Goal: Information Seeking & Learning: Learn about a topic

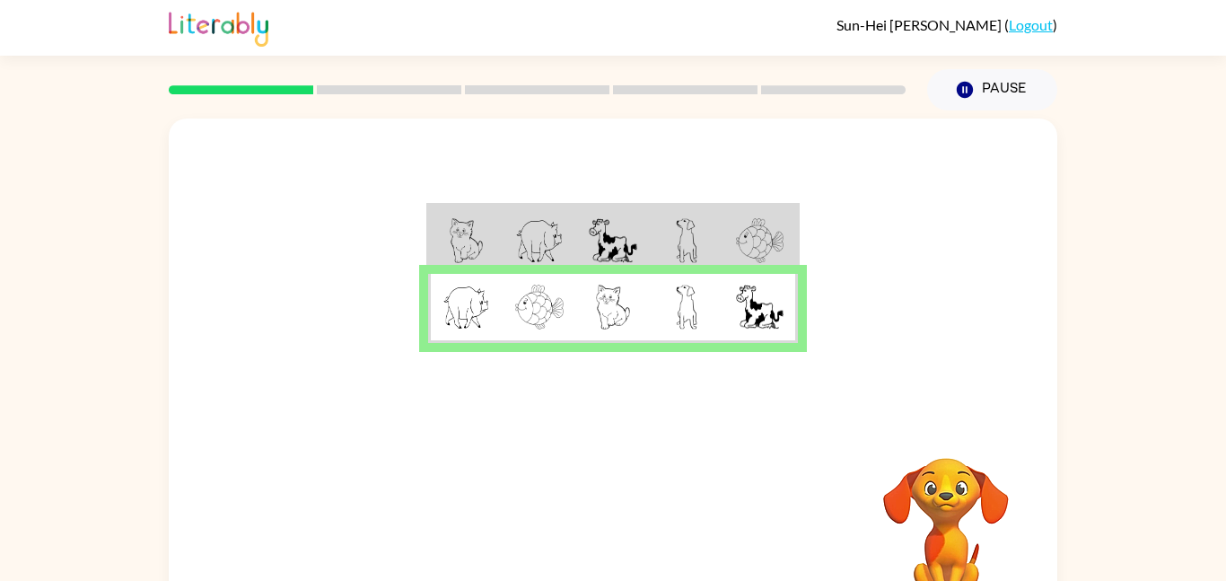
click at [617, 235] on img at bounding box center [613, 240] width 48 height 45
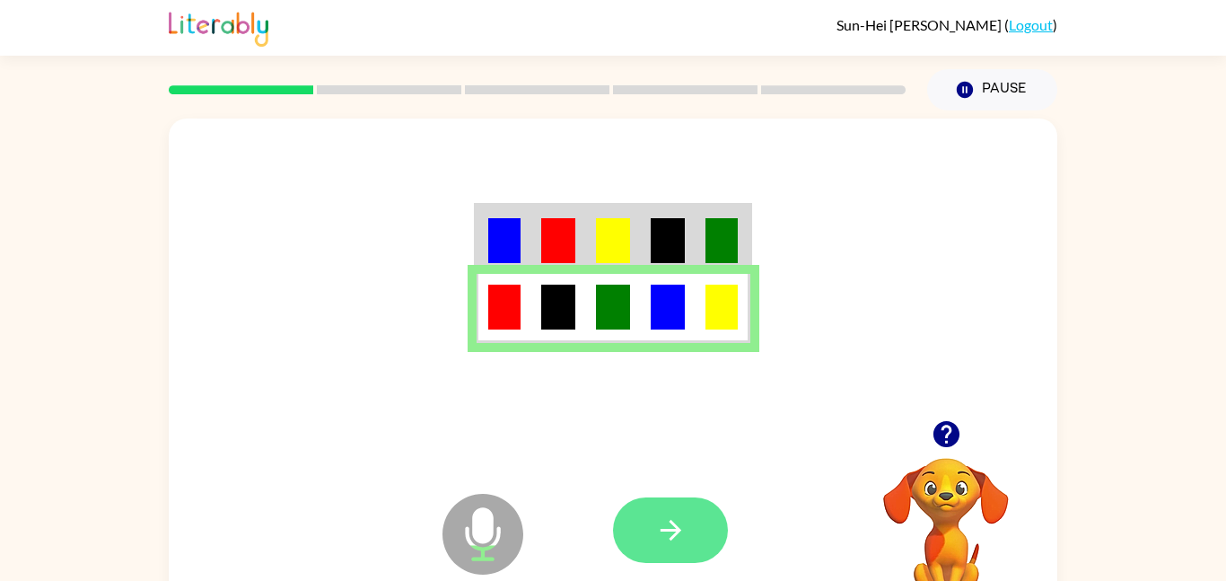
click at [682, 531] on icon "button" at bounding box center [670, 529] width 31 height 31
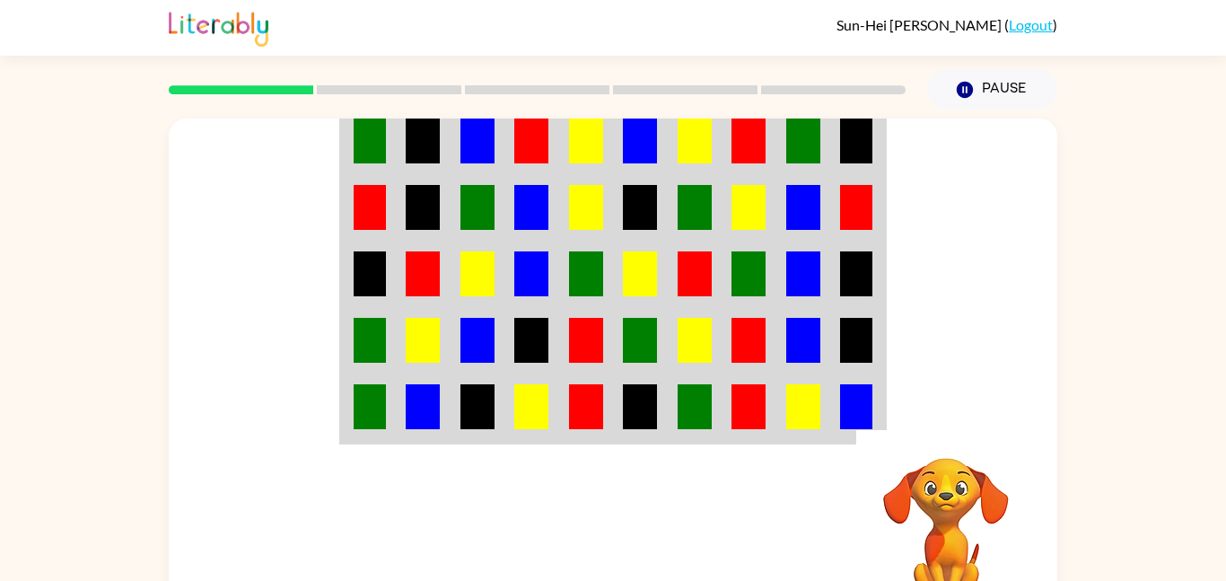
click at [463, 138] on img at bounding box center [477, 140] width 34 height 45
click at [705, 313] on td at bounding box center [695, 340] width 55 height 66
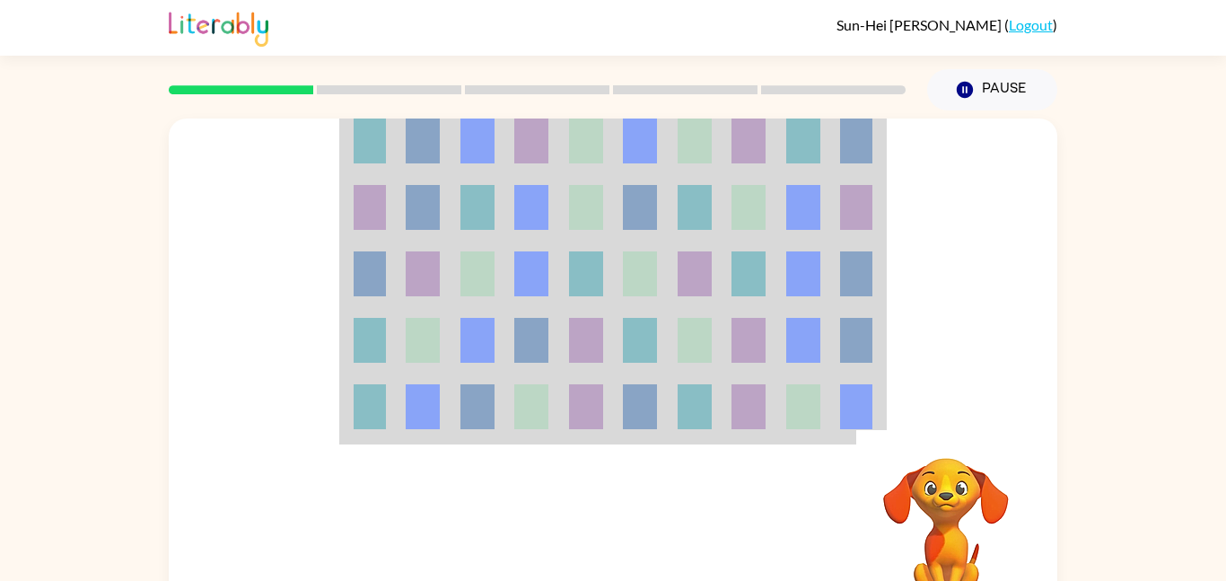
click at [705, 313] on td at bounding box center [695, 340] width 55 height 66
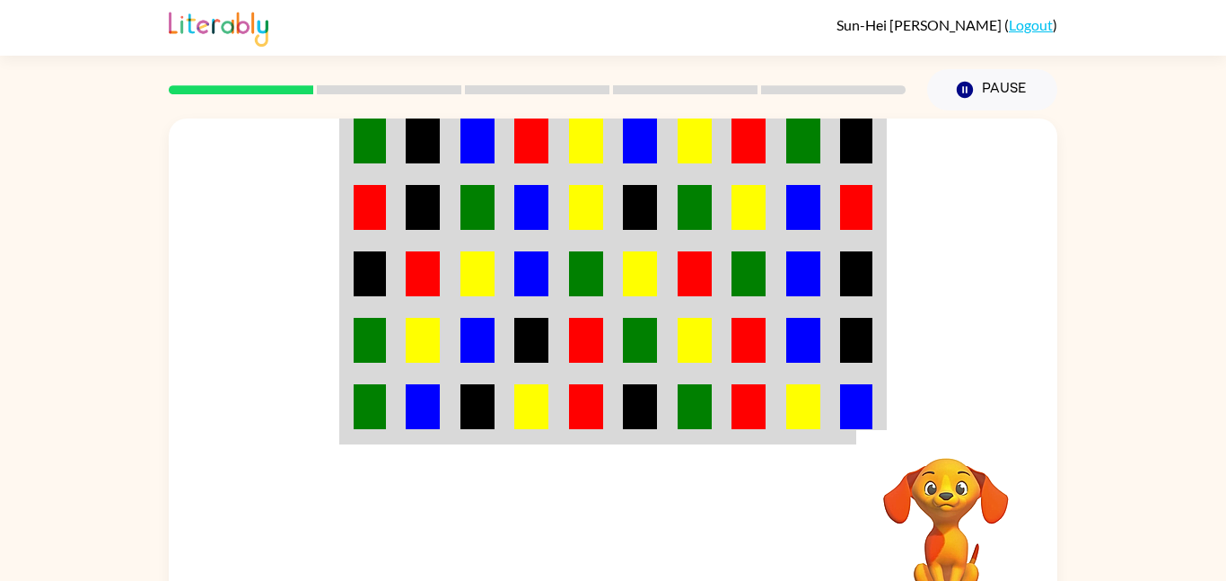
click at [705, 313] on td at bounding box center [695, 340] width 55 height 66
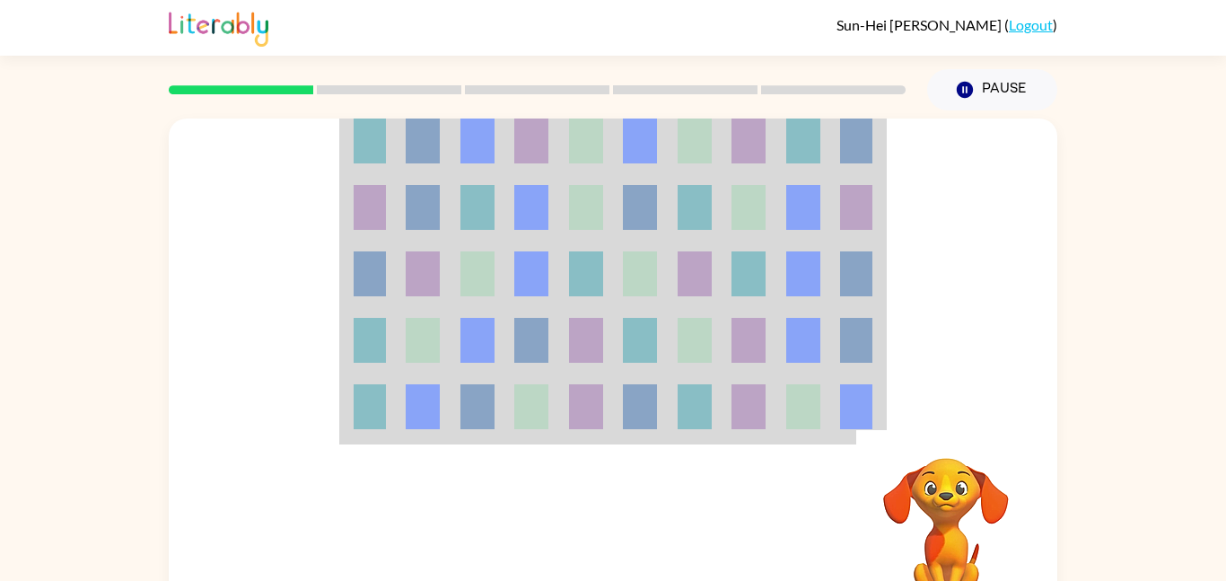
click at [705, 313] on td at bounding box center [695, 340] width 55 height 66
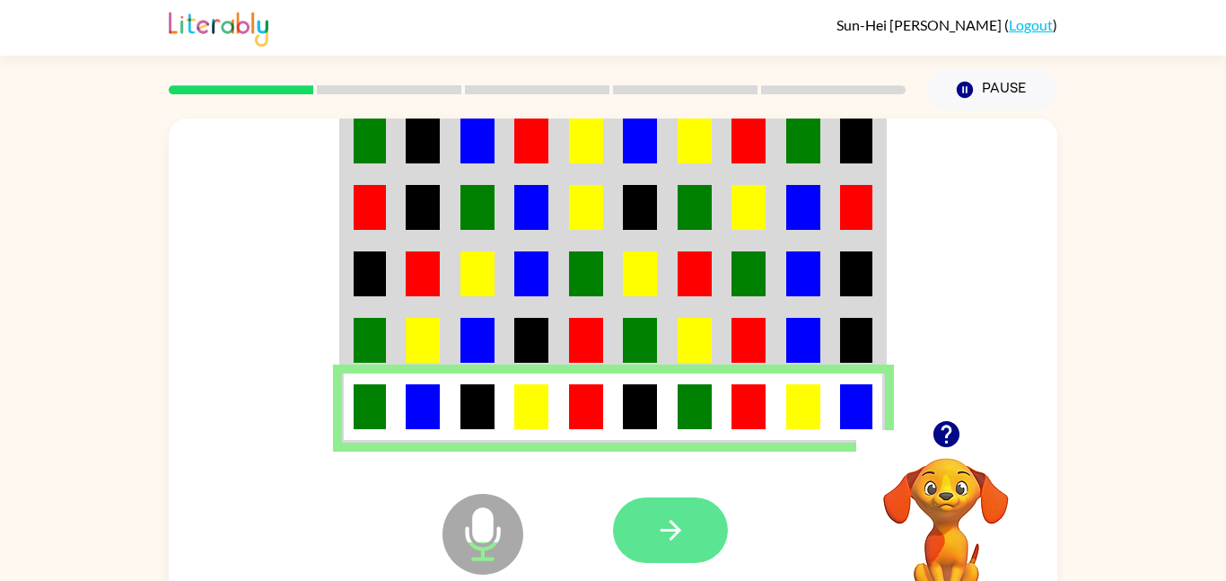
click at [644, 544] on button "button" at bounding box center [670, 530] width 115 height 66
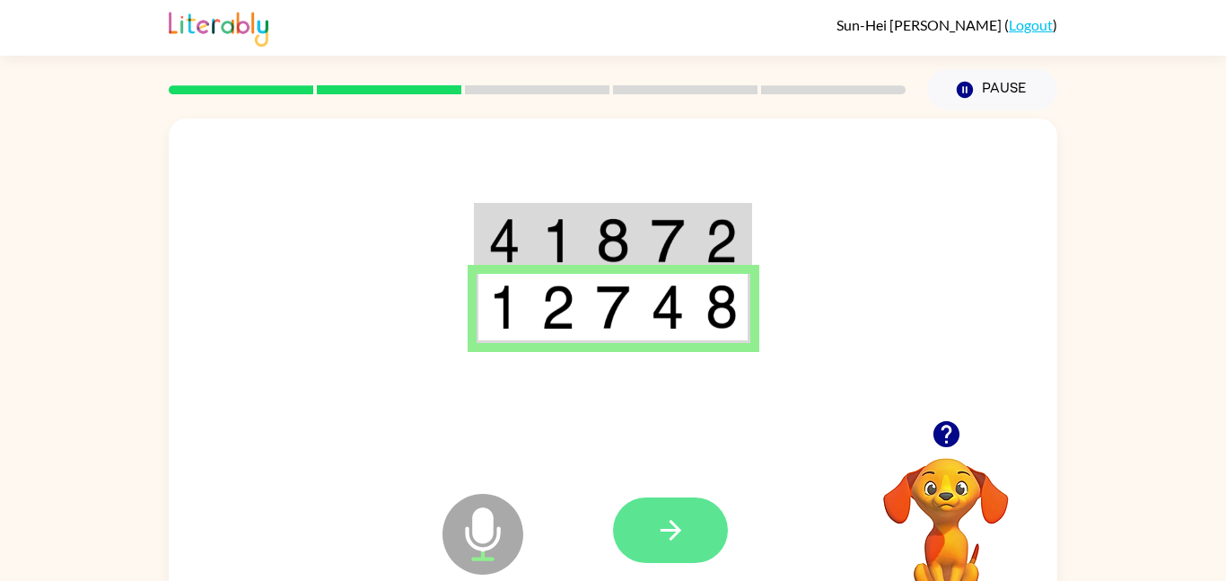
click at [701, 503] on button "button" at bounding box center [670, 530] width 115 height 66
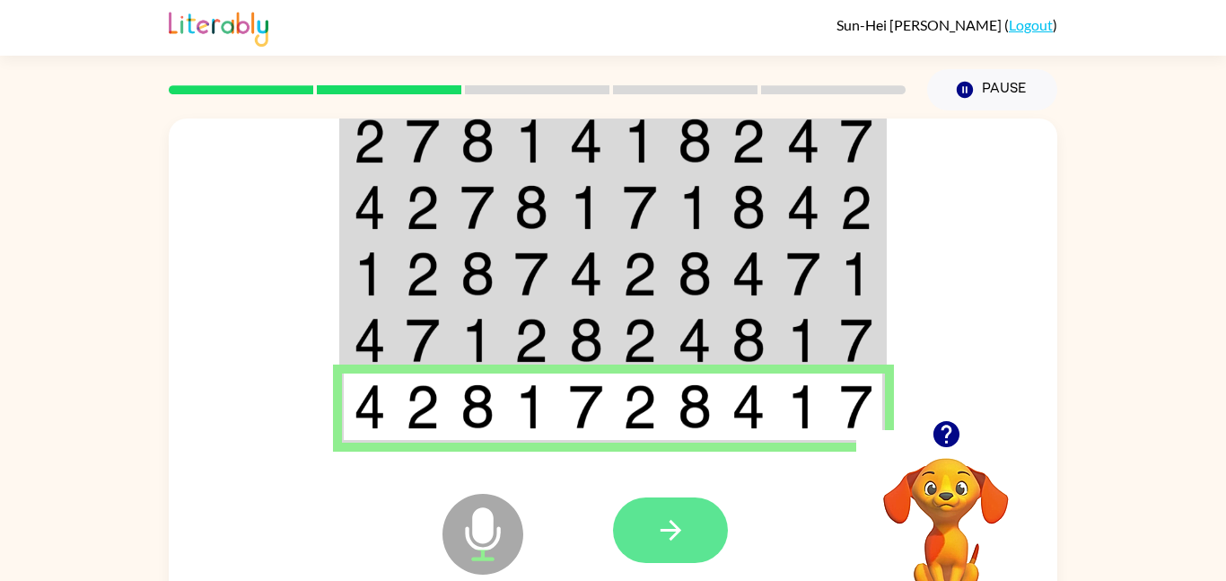
click at [660, 551] on button "button" at bounding box center [670, 530] width 115 height 66
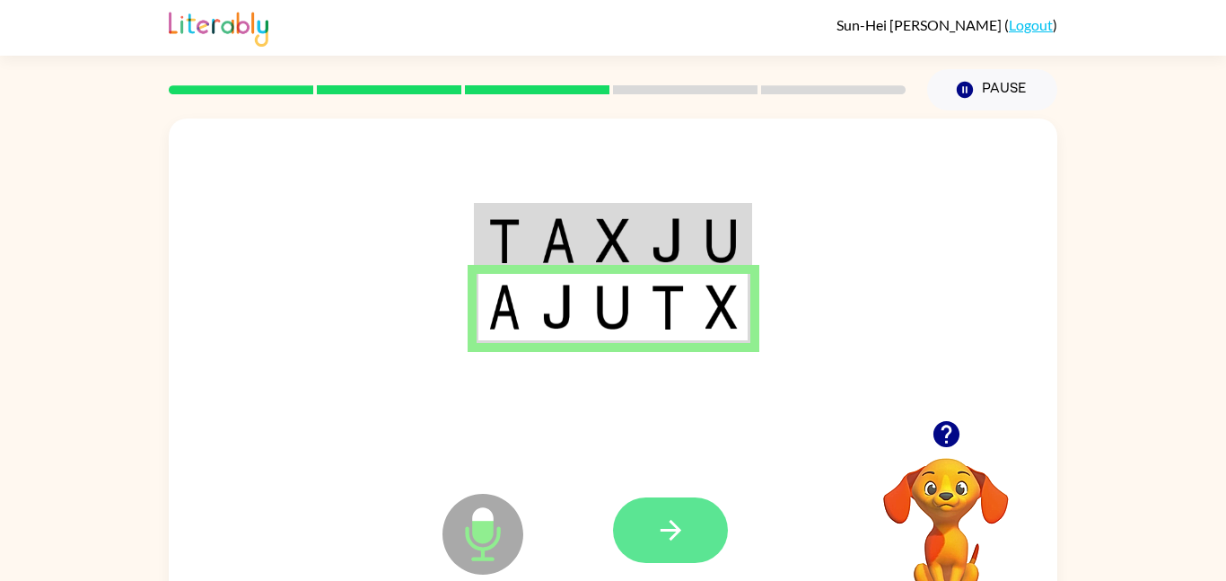
click at [671, 523] on icon "button" at bounding box center [670, 530] width 21 height 21
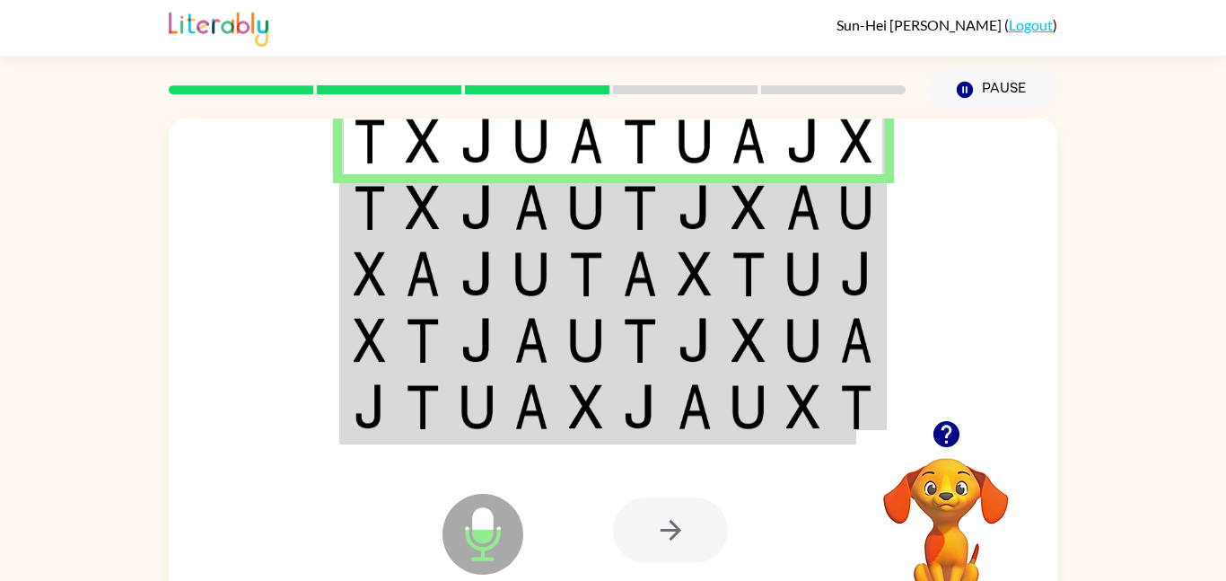
click at [671, 523] on div at bounding box center [670, 530] width 115 height 66
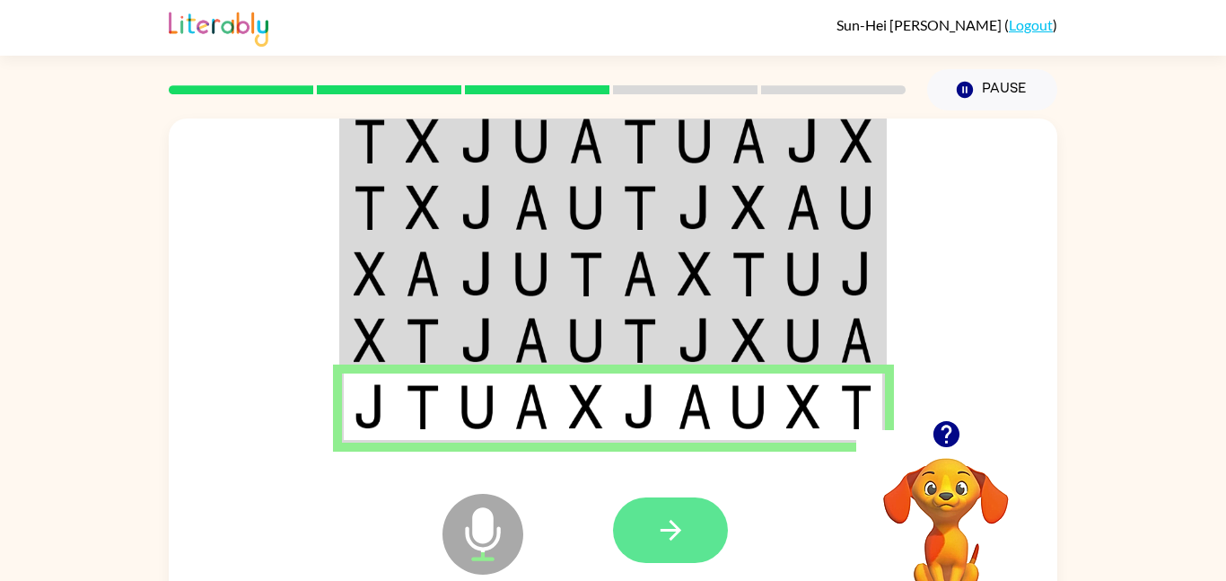
click at [667, 542] on icon "button" at bounding box center [670, 529] width 31 height 31
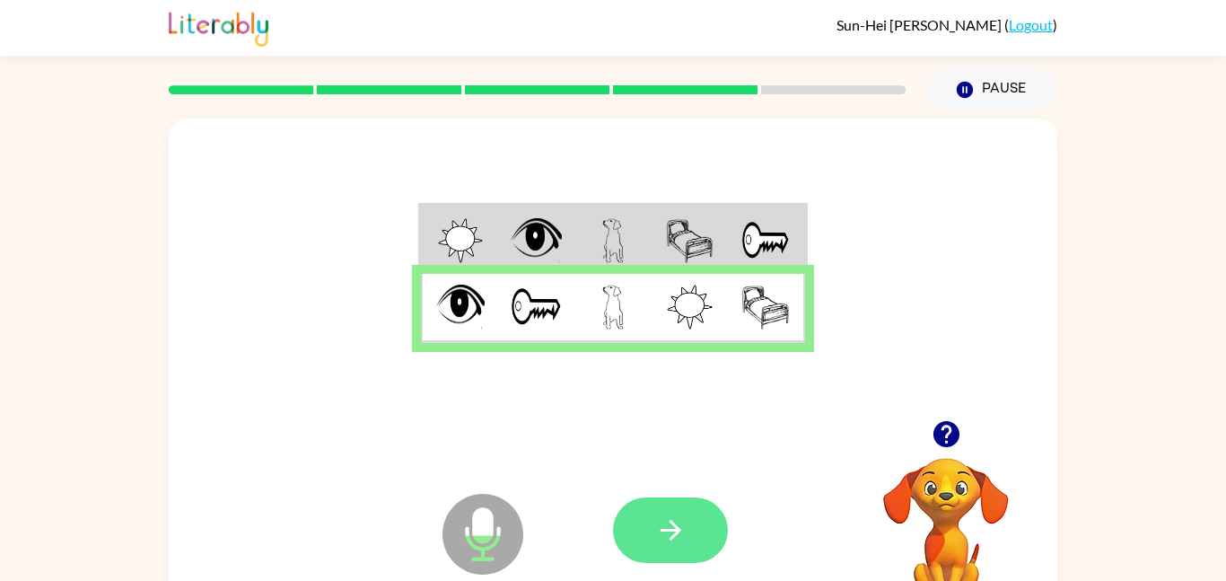
click at [653, 522] on button "button" at bounding box center [670, 530] width 115 height 66
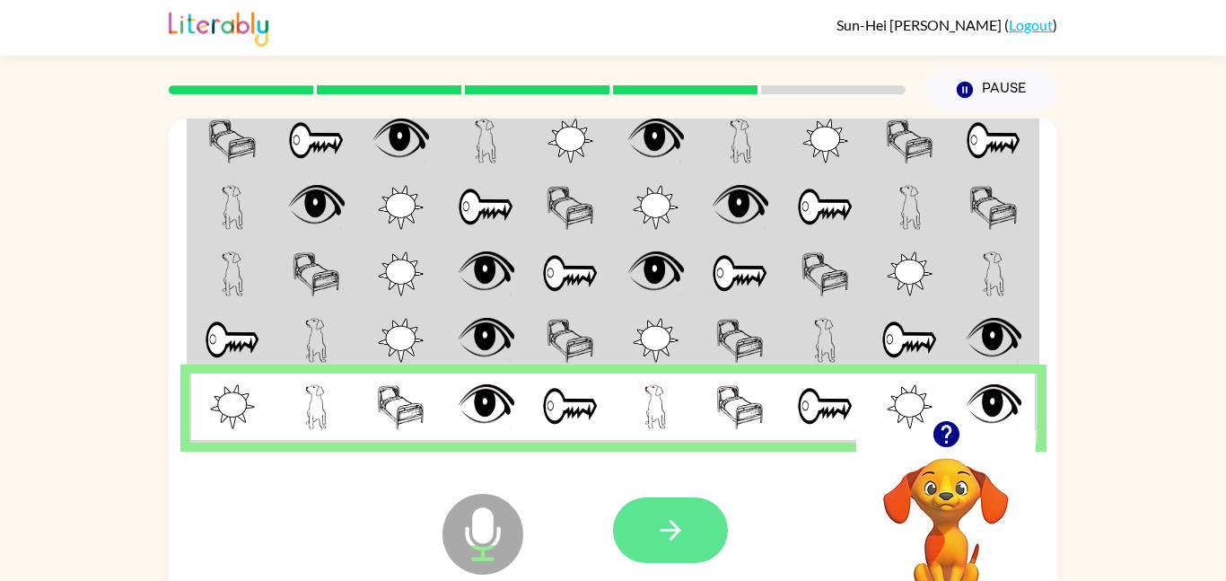
click at [635, 533] on button "button" at bounding box center [670, 530] width 115 height 66
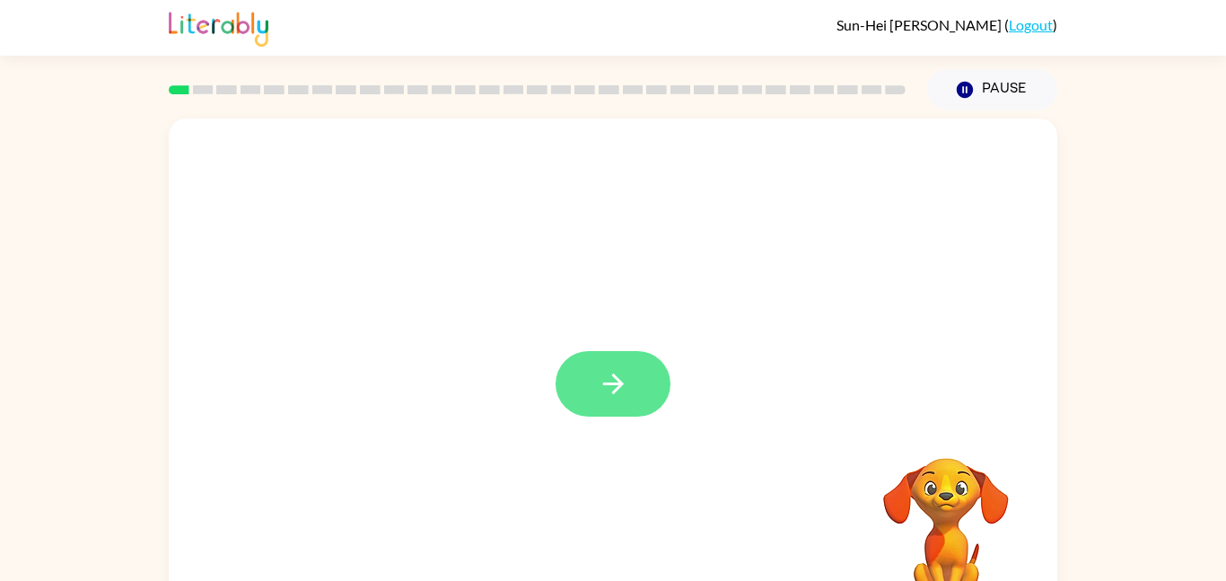
click at [581, 355] on button "button" at bounding box center [613, 384] width 115 height 66
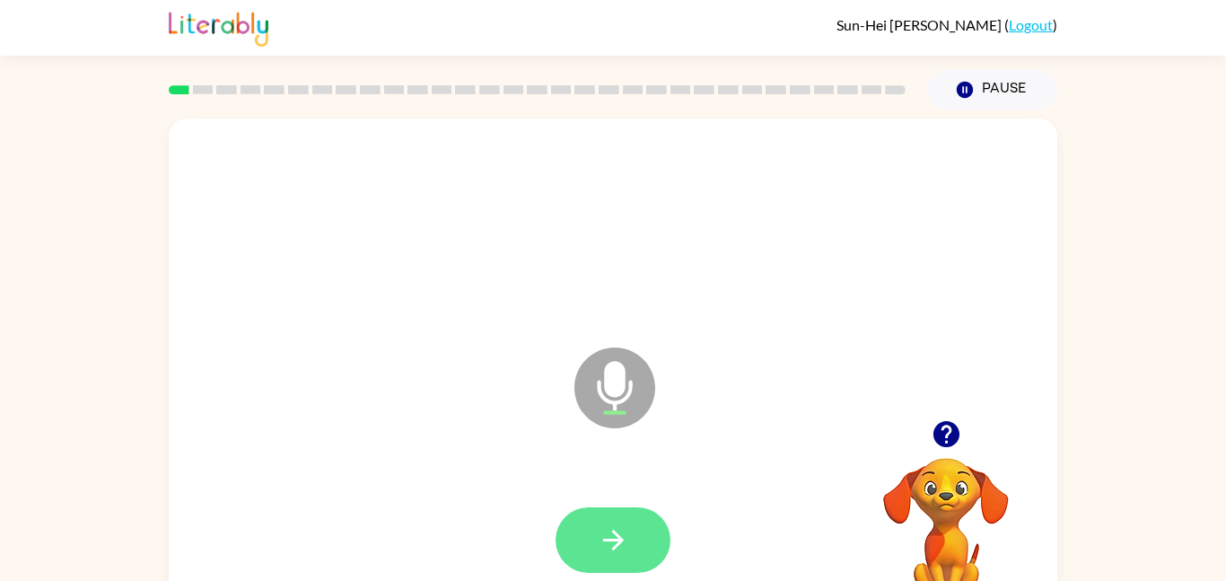
click at [635, 540] on button "button" at bounding box center [613, 540] width 115 height 66
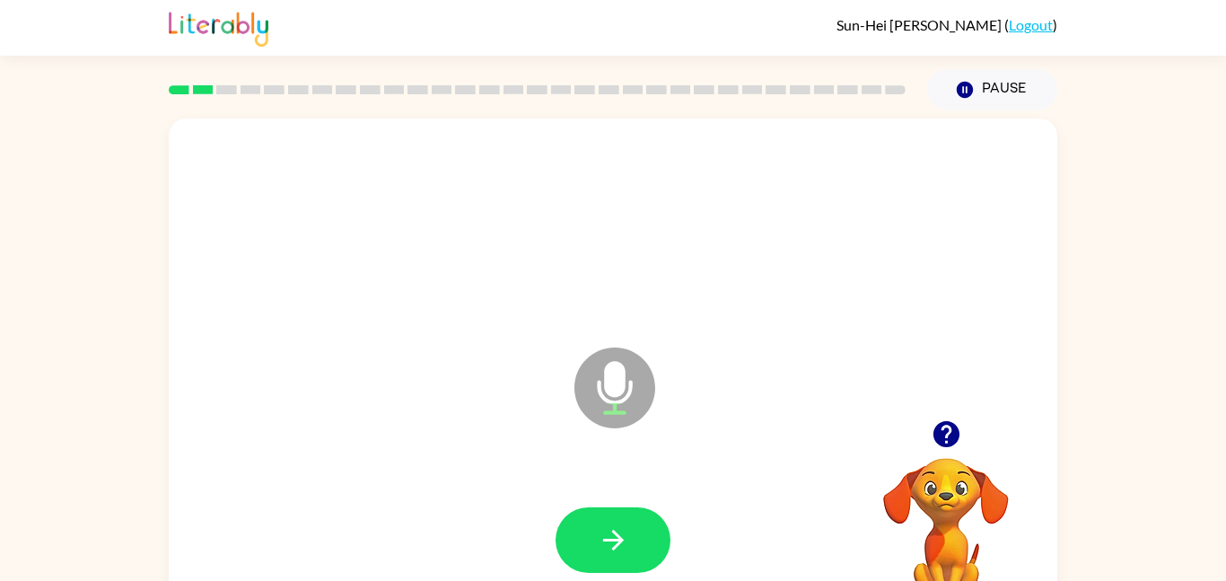
click at [635, 540] on button "button" at bounding box center [613, 540] width 115 height 66
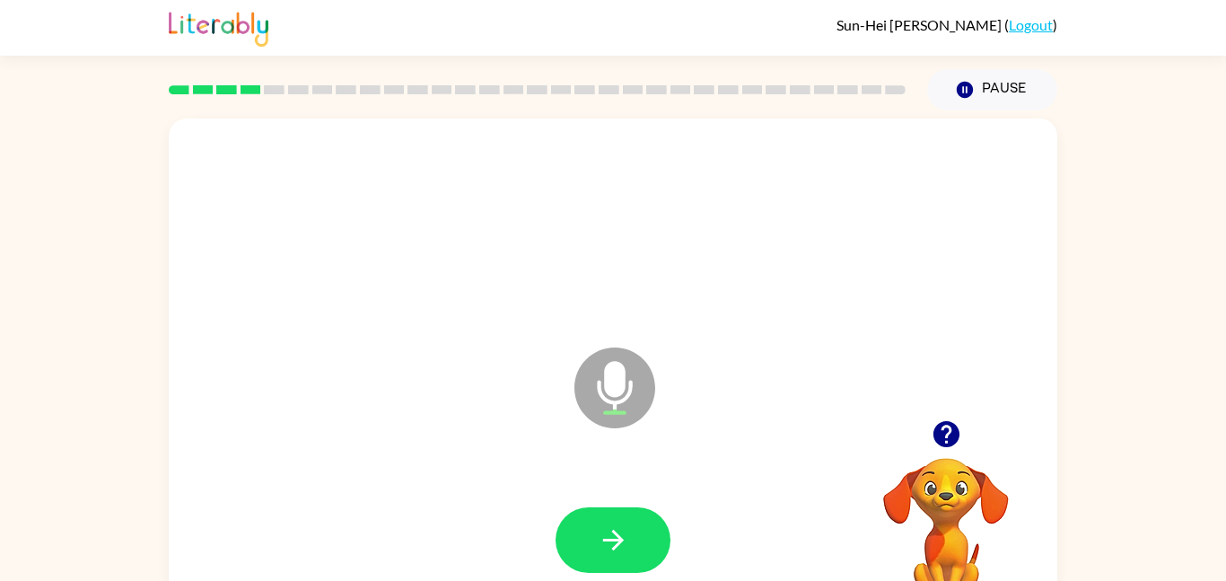
click at [635, 540] on button "button" at bounding box center [613, 540] width 115 height 66
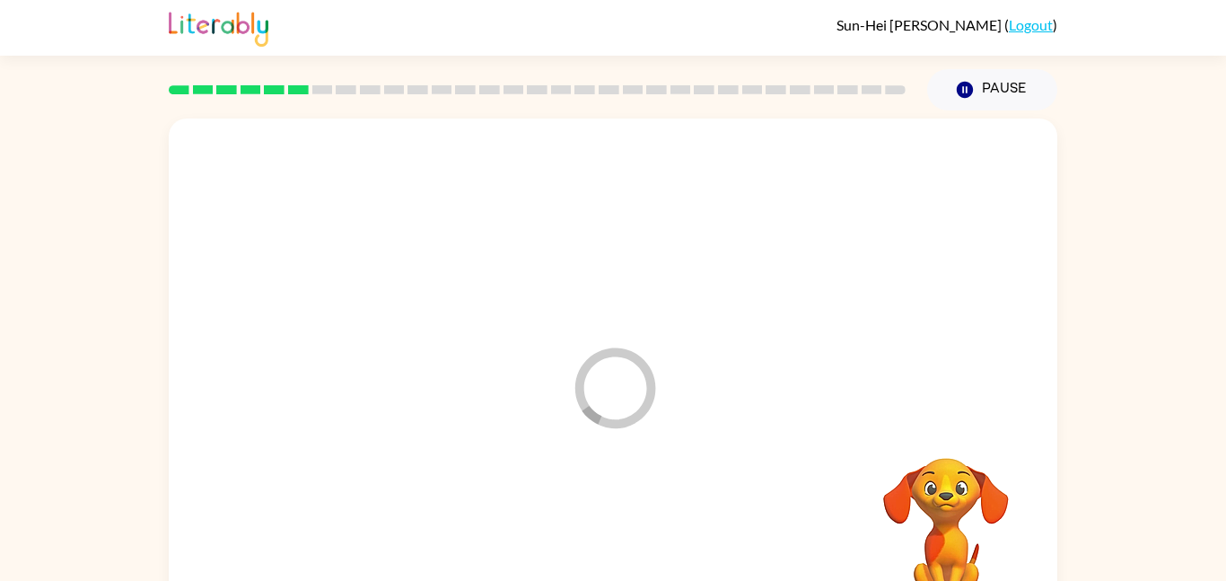
click at [635, 540] on div at bounding box center [613, 540] width 853 height 147
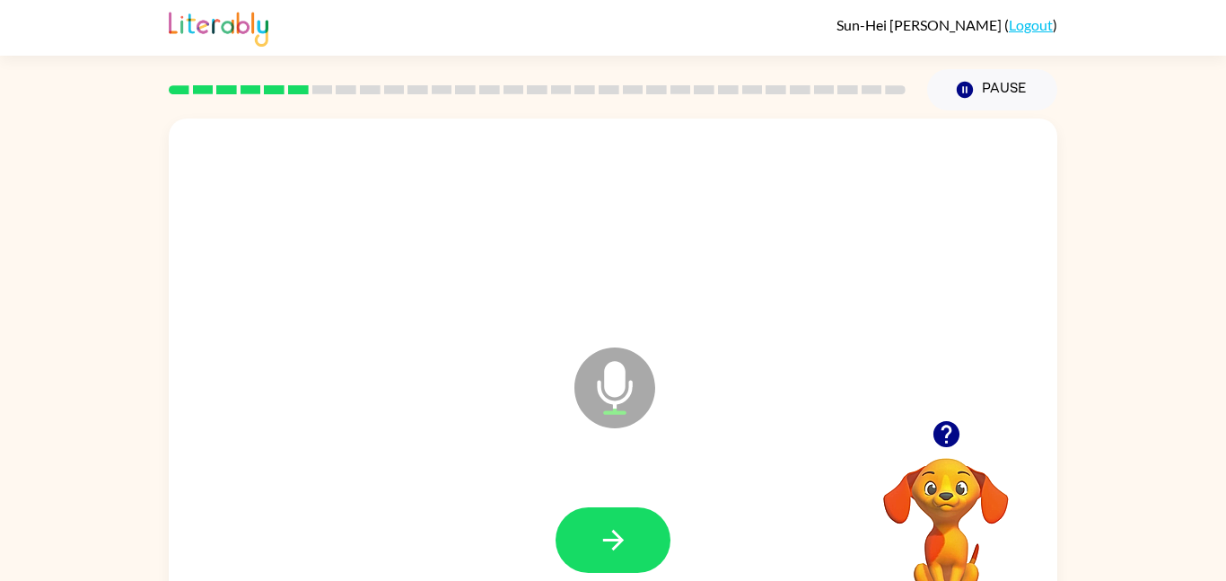
click at [635, 540] on button "button" at bounding box center [613, 540] width 115 height 66
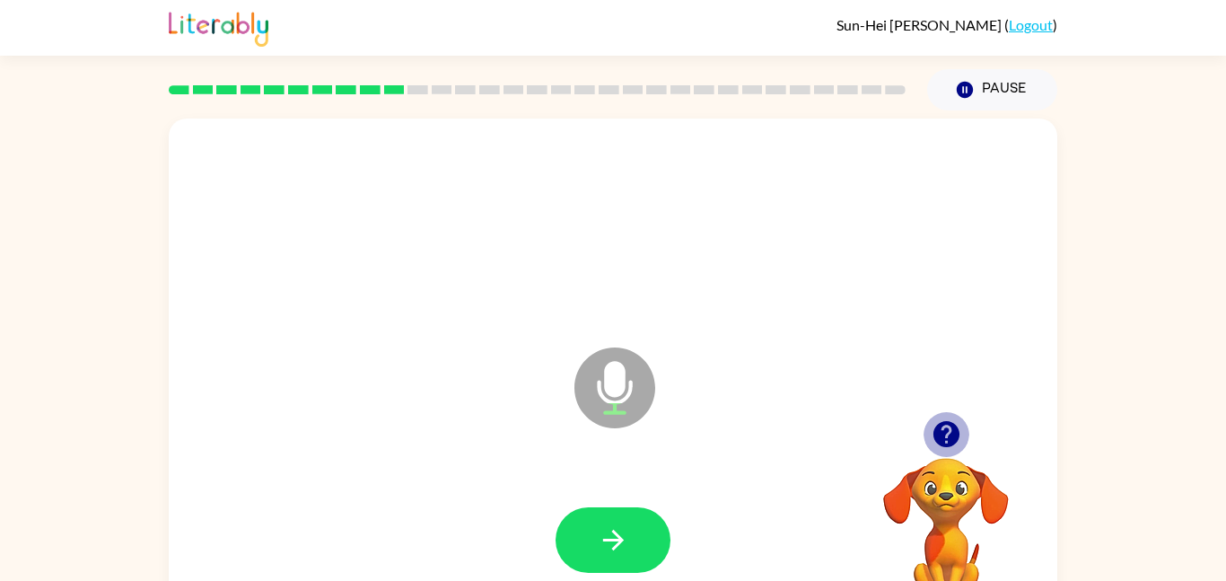
click at [948, 428] on icon "button" at bounding box center [946, 433] width 31 height 31
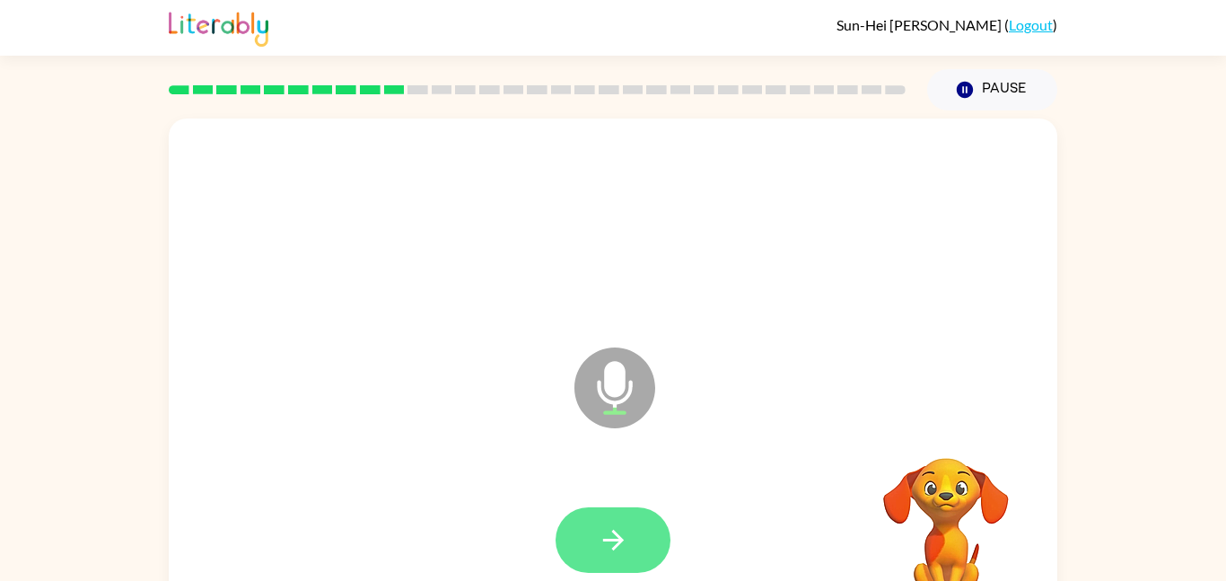
click at [608, 531] on icon "button" at bounding box center [613, 539] width 31 height 31
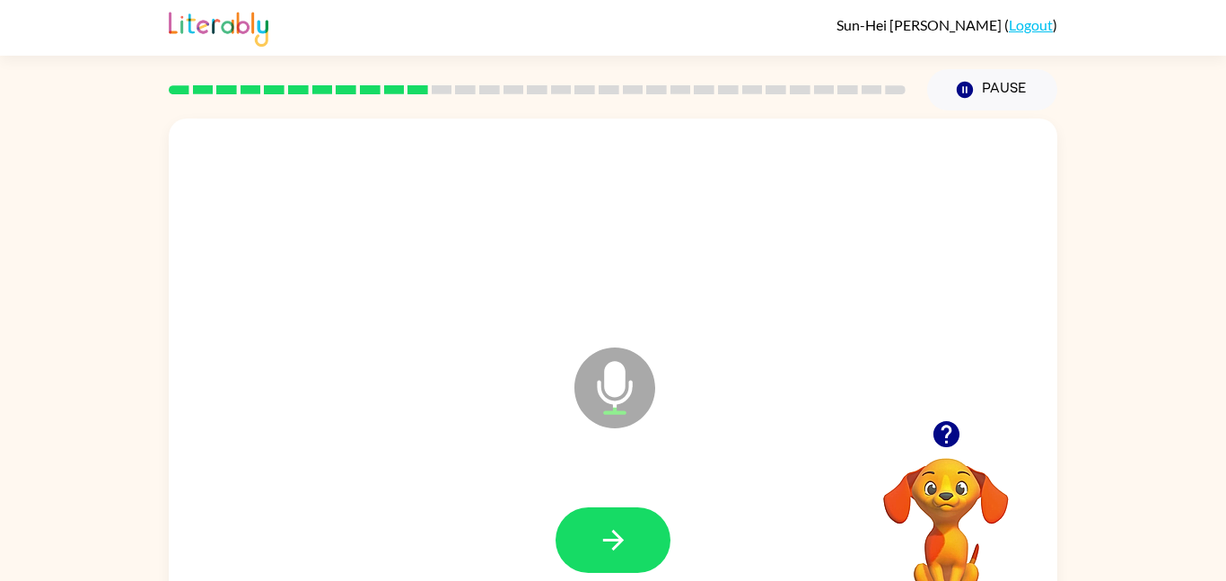
click at [608, 531] on icon "button" at bounding box center [613, 539] width 31 height 31
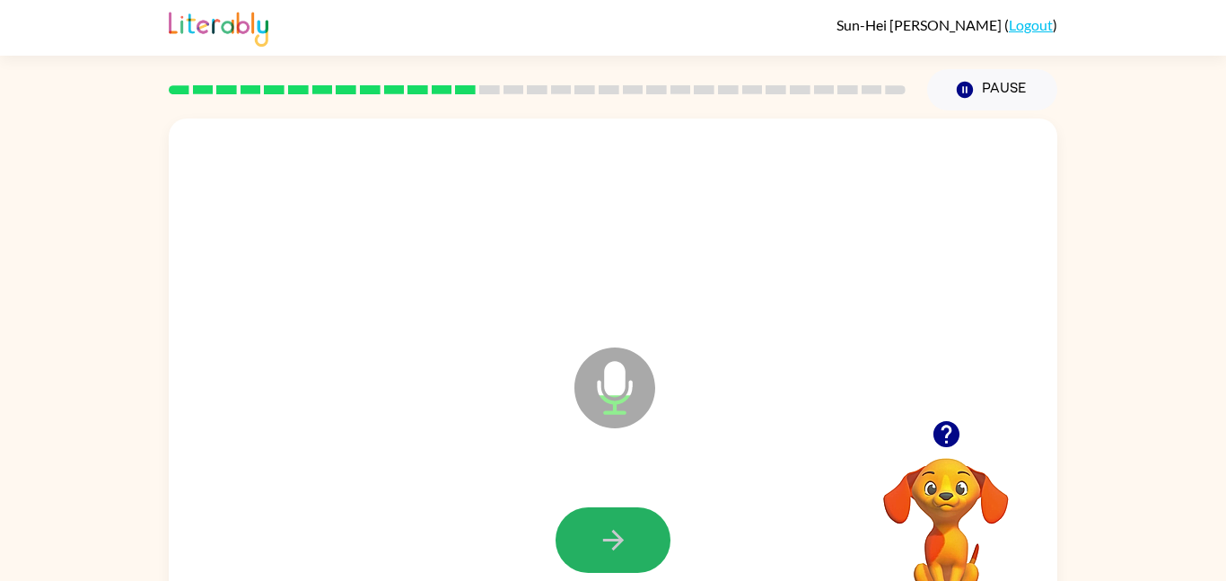
click at [608, 531] on icon "button" at bounding box center [613, 539] width 31 height 31
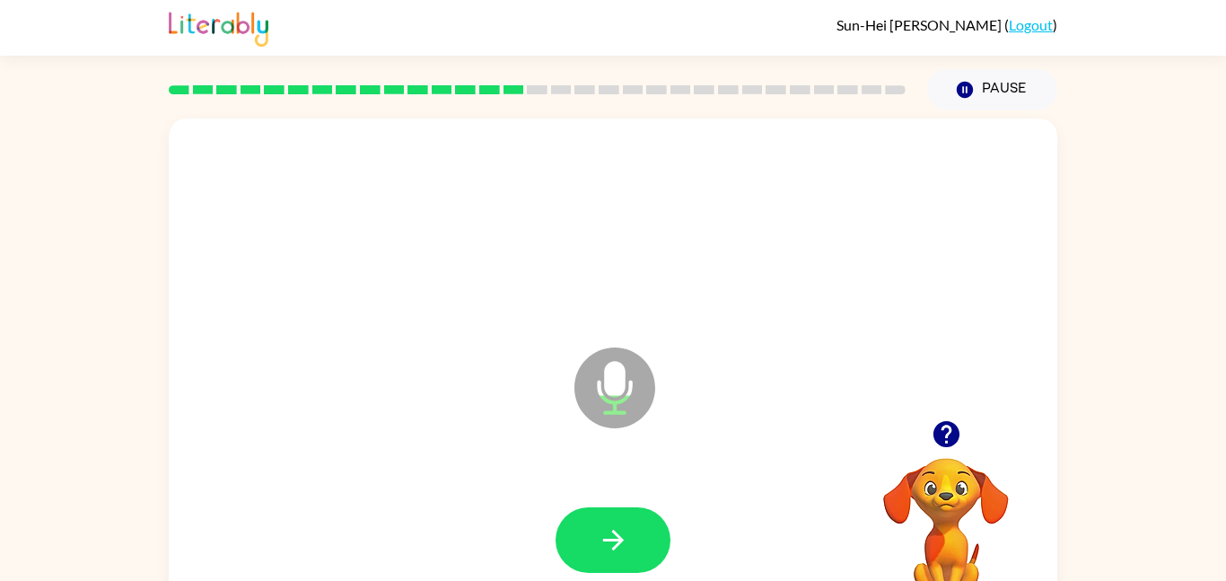
click at [608, 531] on icon "button" at bounding box center [613, 539] width 31 height 31
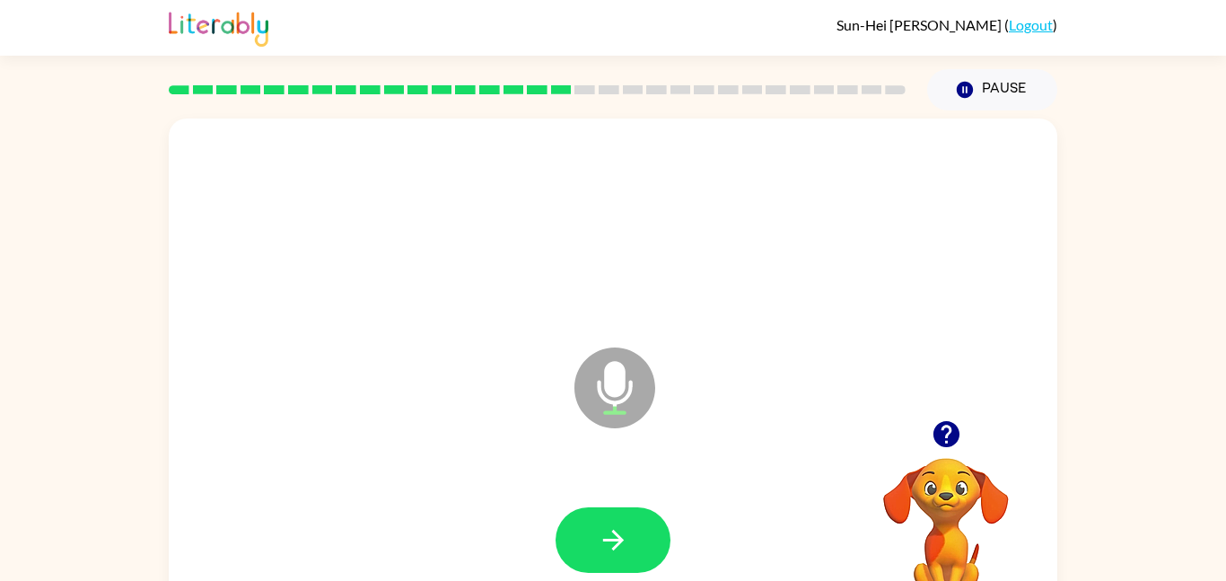
click at [608, 531] on icon "button" at bounding box center [613, 539] width 31 height 31
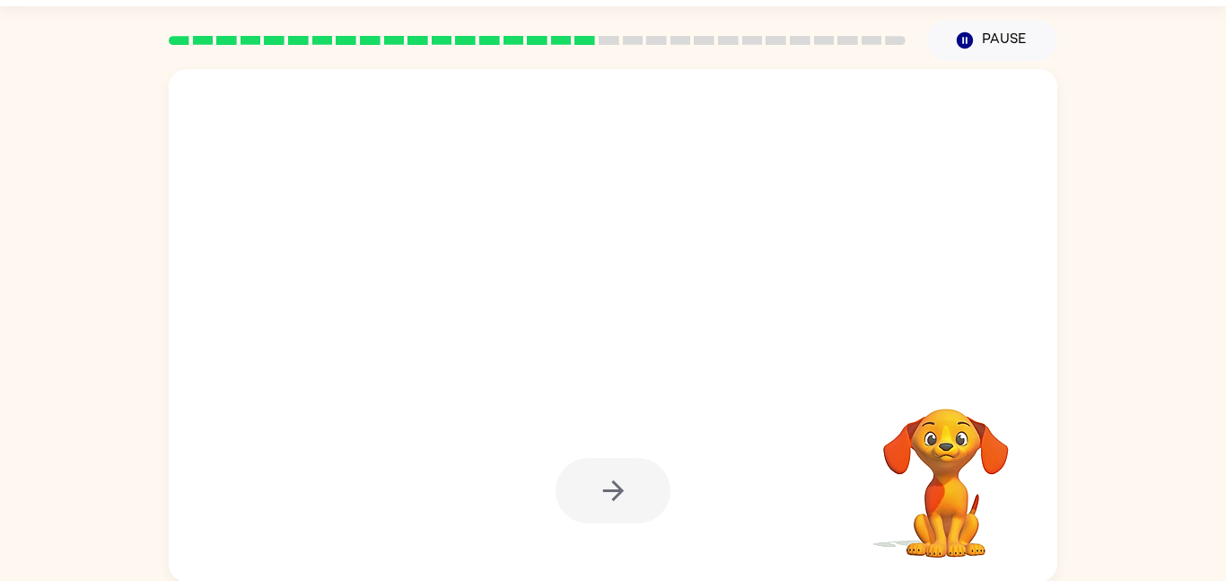
scroll to position [50, 0]
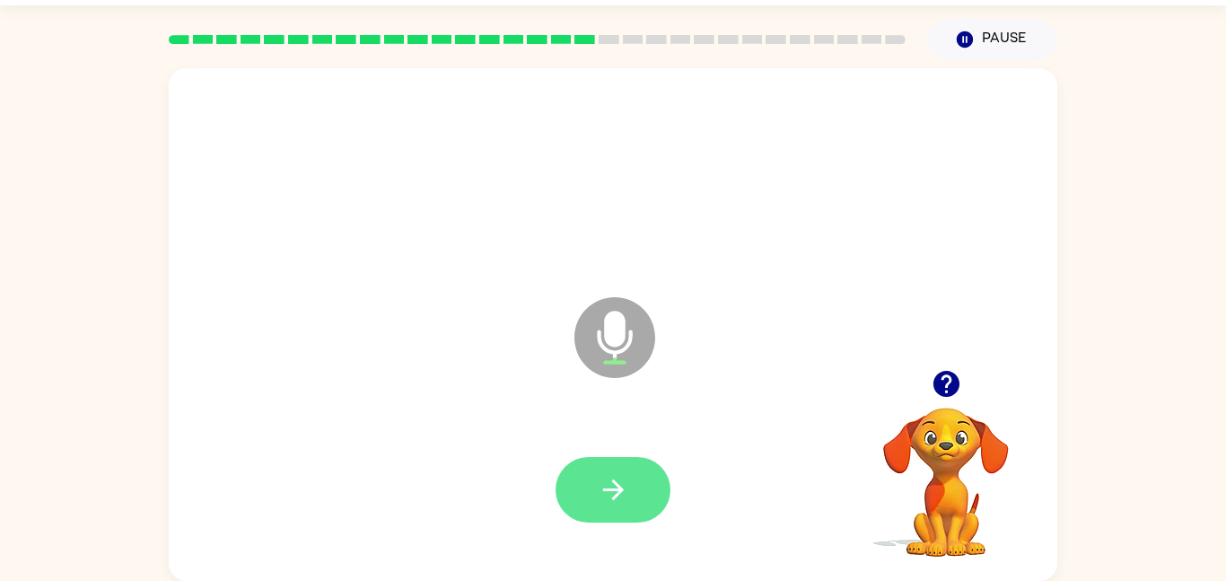
click at [557, 489] on button "button" at bounding box center [613, 490] width 115 height 66
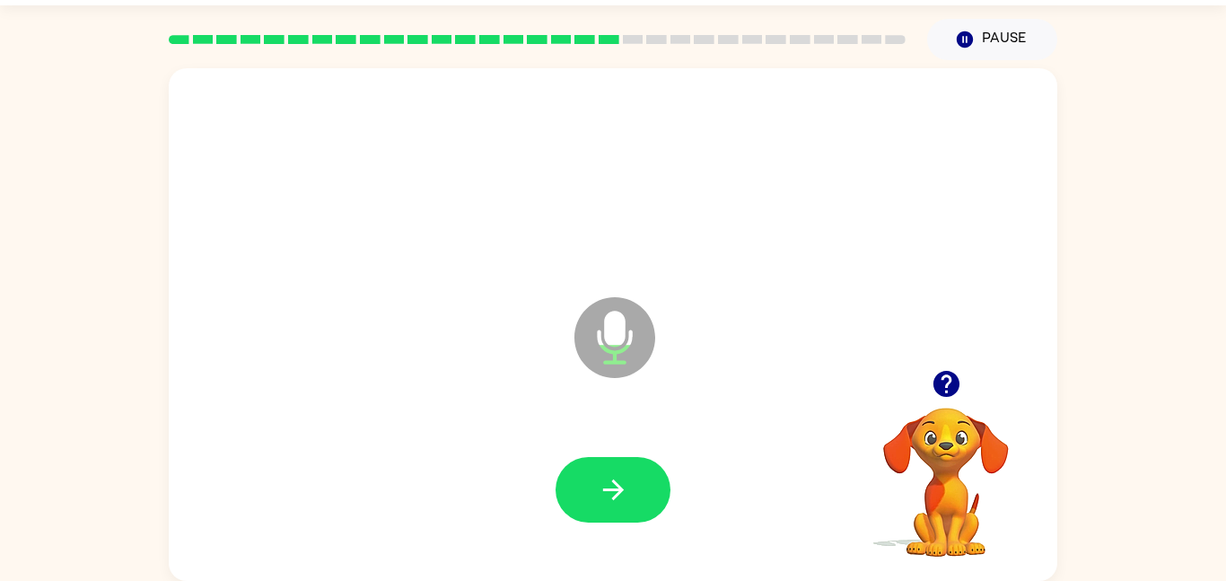
click at [557, 489] on button "button" at bounding box center [613, 490] width 115 height 66
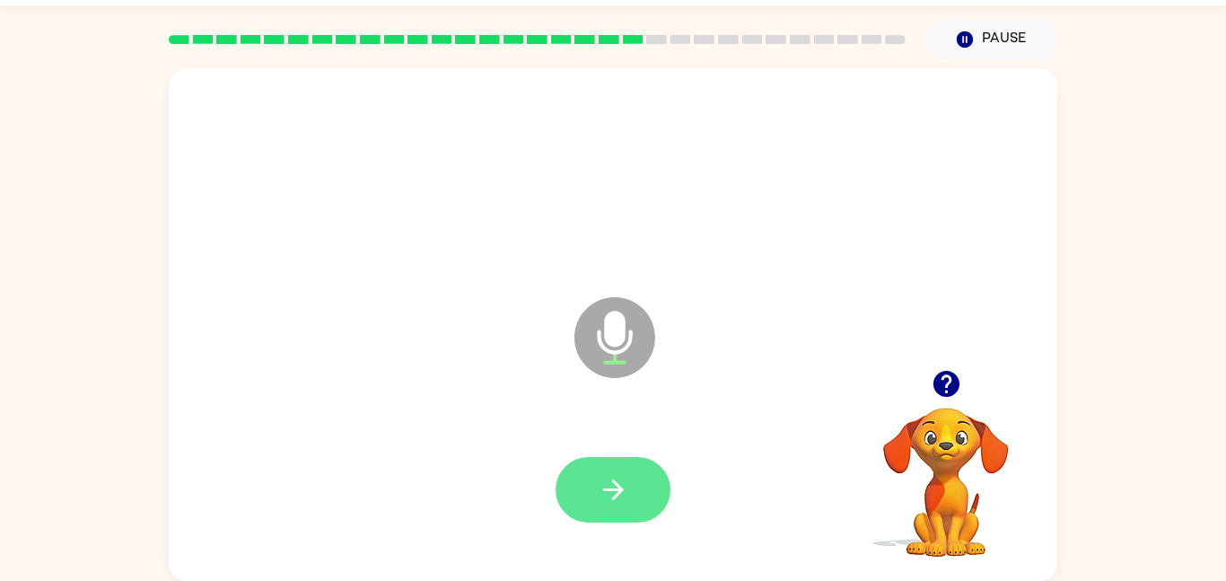
click at [557, 489] on button "button" at bounding box center [613, 490] width 115 height 66
click at [560, 484] on button "button" at bounding box center [613, 490] width 115 height 66
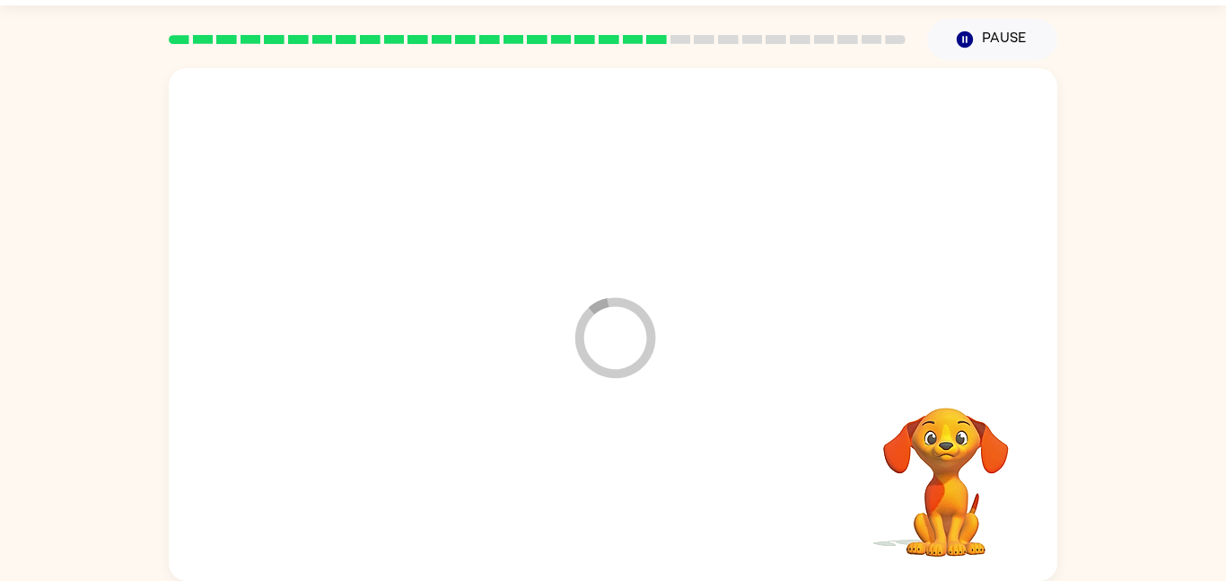
click at [560, 484] on div at bounding box center [613, 489] width 853 height 147
click at [716, 197] on div at bounding box center [613, 177] width 853 height 147
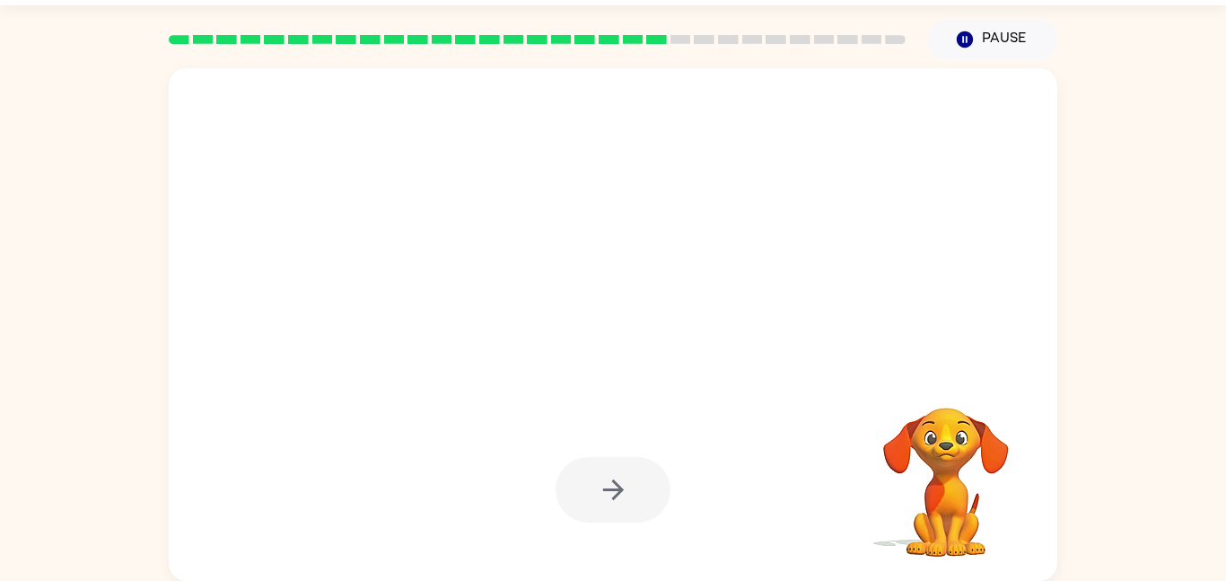
click at [716, 197] on div at bounding box center [613, 177] width 853 height 147
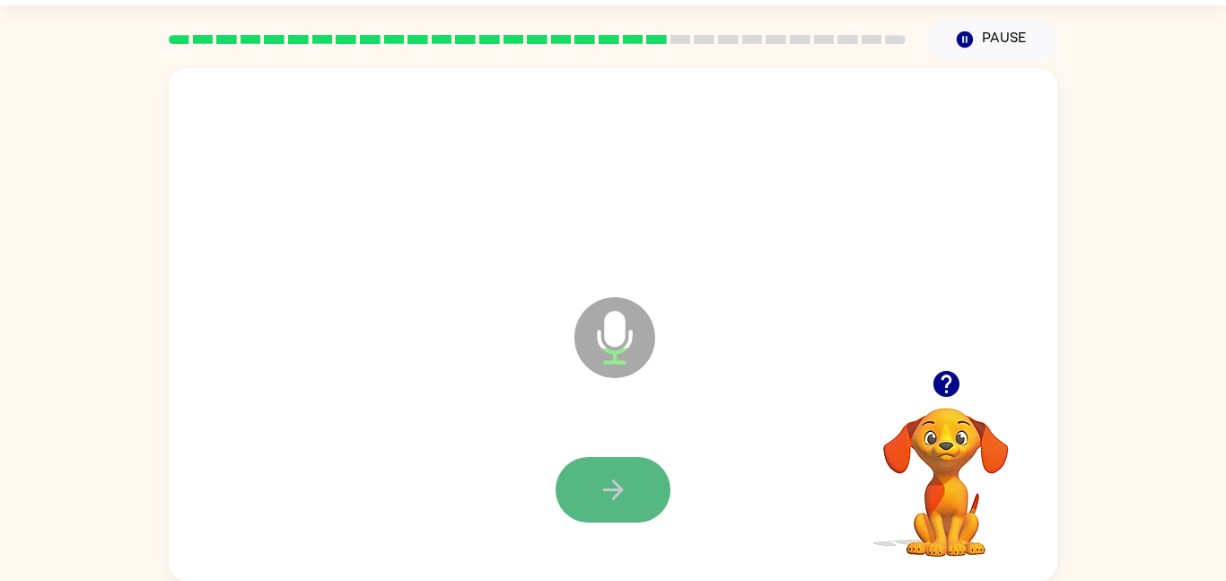
click at [600, 484] on icon "button" at bounding box center [613, 489] width 31 height 31
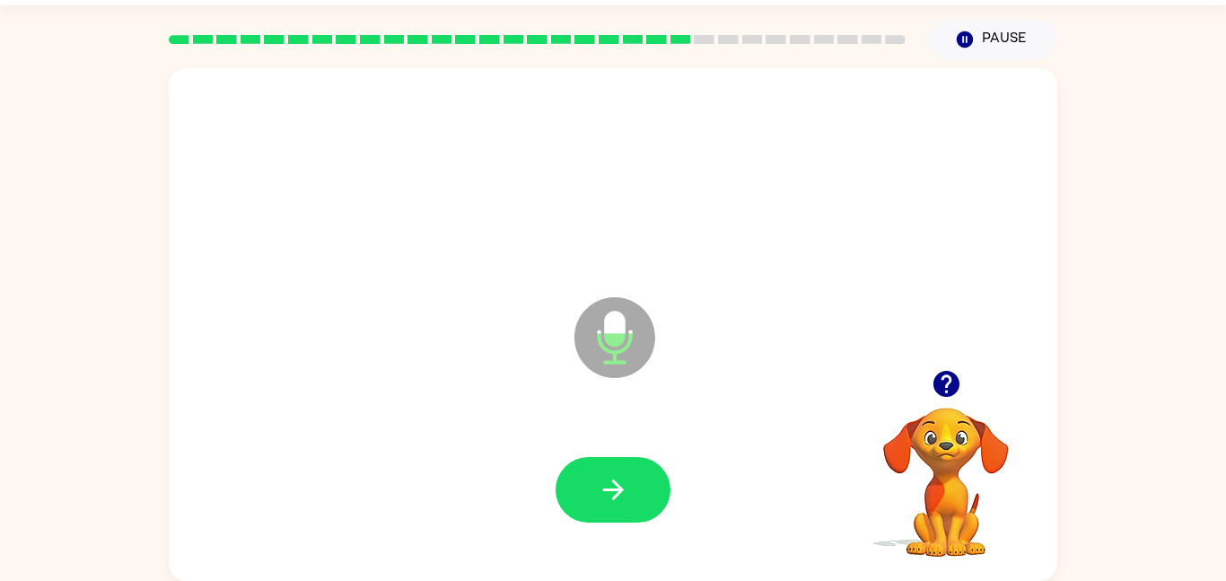
click at [600, 484] on icon "button" at bounding box center [613, 489] width 31 height 31
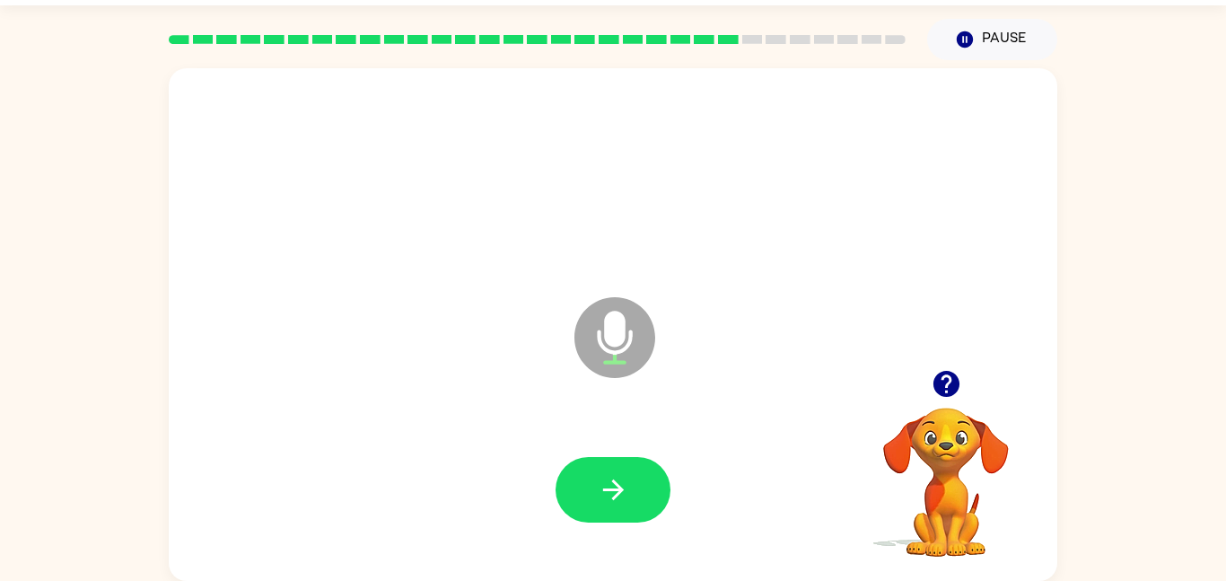
click at [600, 484] on icon "button" at bounding box center [613, 489] width 31 height 31
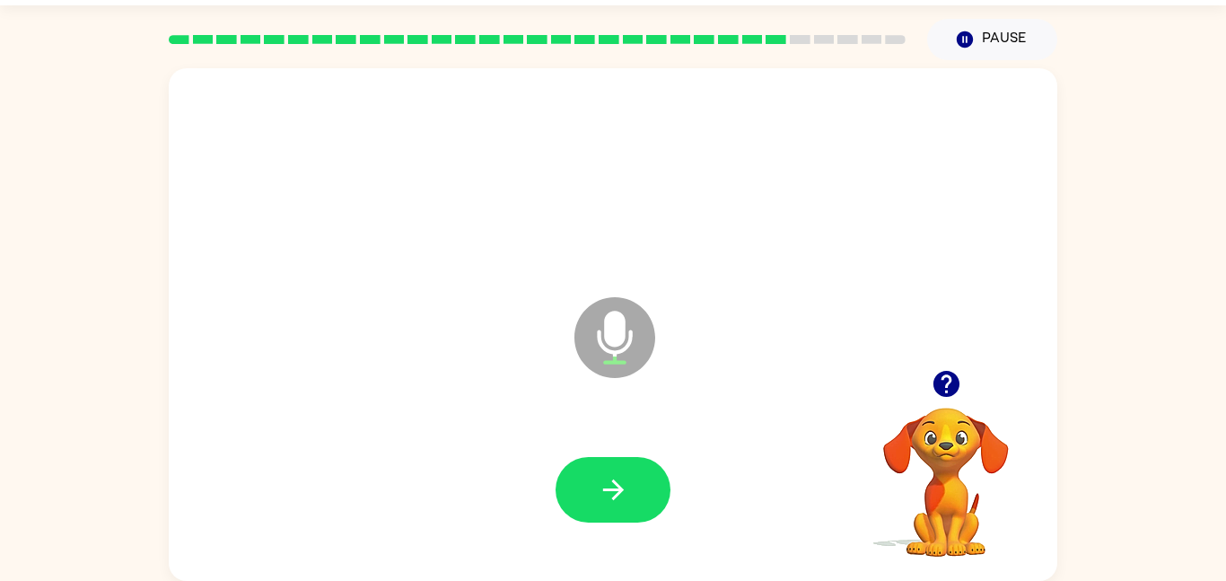
click at [957, 374] on icon "button" at bounding box center [946, 383] width 31 height 31
click at [621, 455] on div at bounding box center [613, 489] width 853 height 147
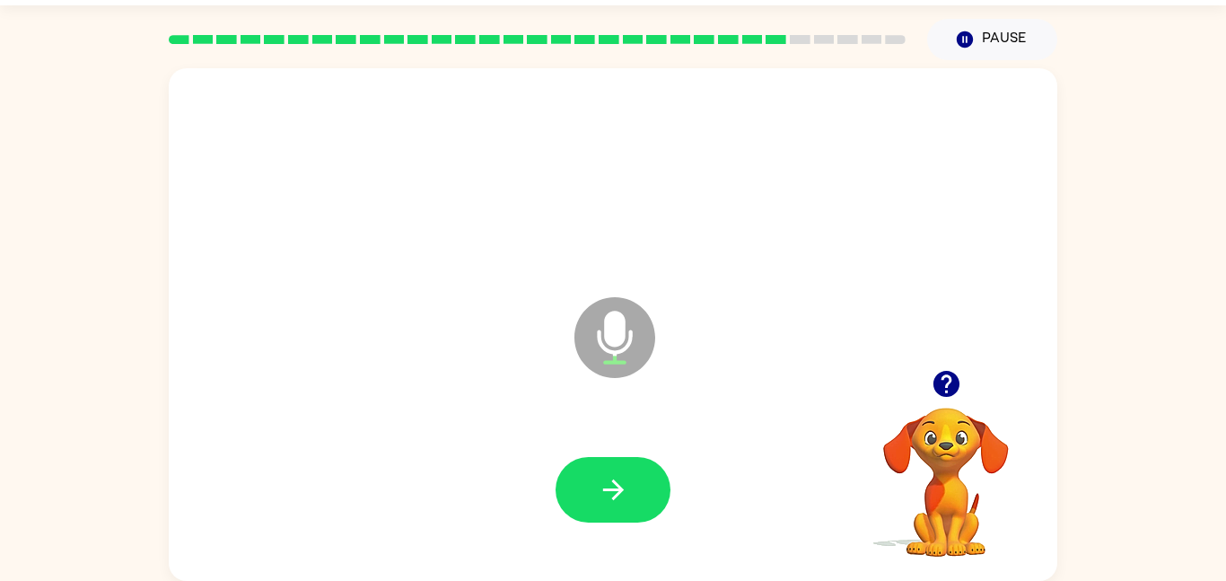
click at [621, 455] on div at bounding box center [613, 489] width 853 height 147
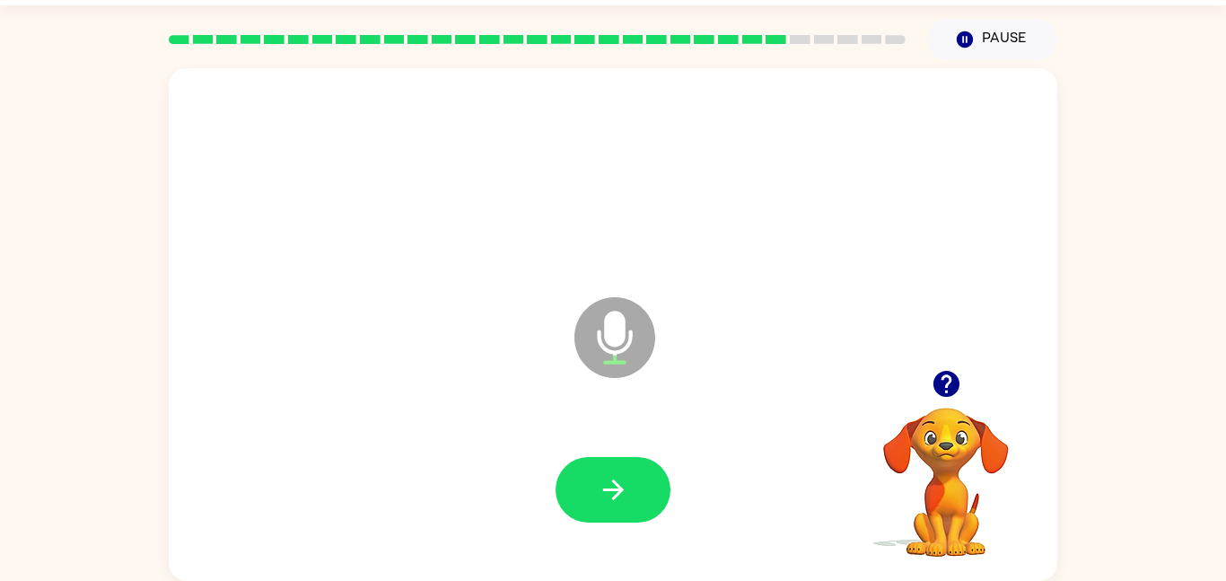
click at [621, 455] on div at bounding box center [613, 489] width 853 height 147
click at [600, 477] on icon "button" at bounding box center [613, 489] width 31 height 31
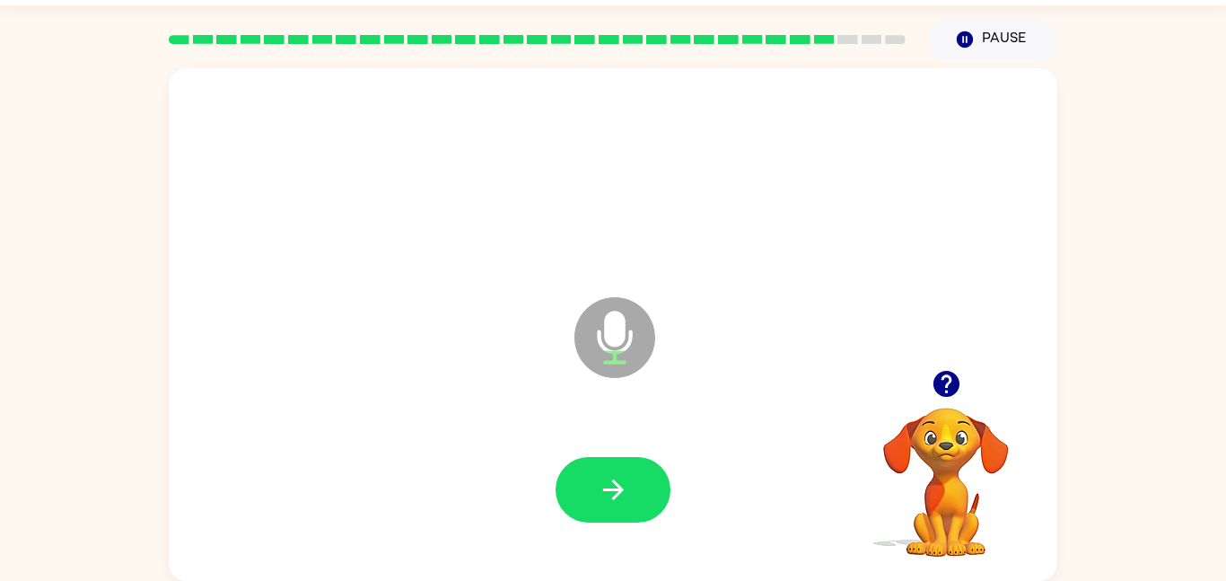
click at [600, 477] on icon "button" at bounding box center [613, 489] width 31 height 31
click at [949, 399] on button "button" at bounding box center [947, 384] width 46 height 46
click at [646, 464] on button "button" at bounding box center [613, 490] width 115 height 66
click at [951, 392] on icon "button" at bounding box center [946, 384] width 26 height 26
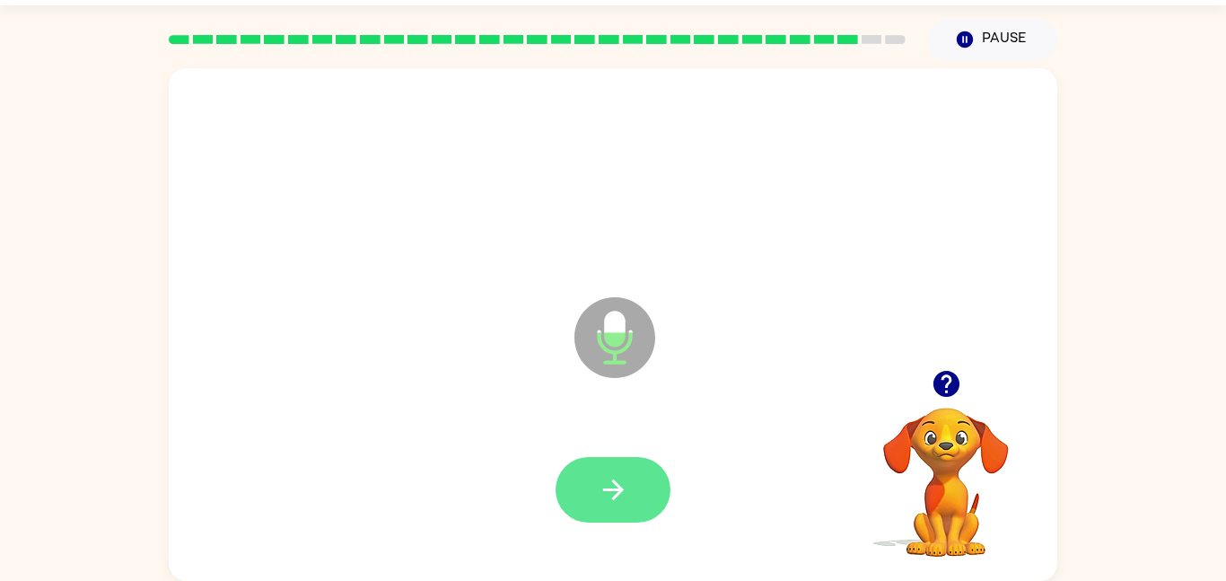
click at [632, 478] on button "button" at bounding box center [613, 490] width 115 height 66
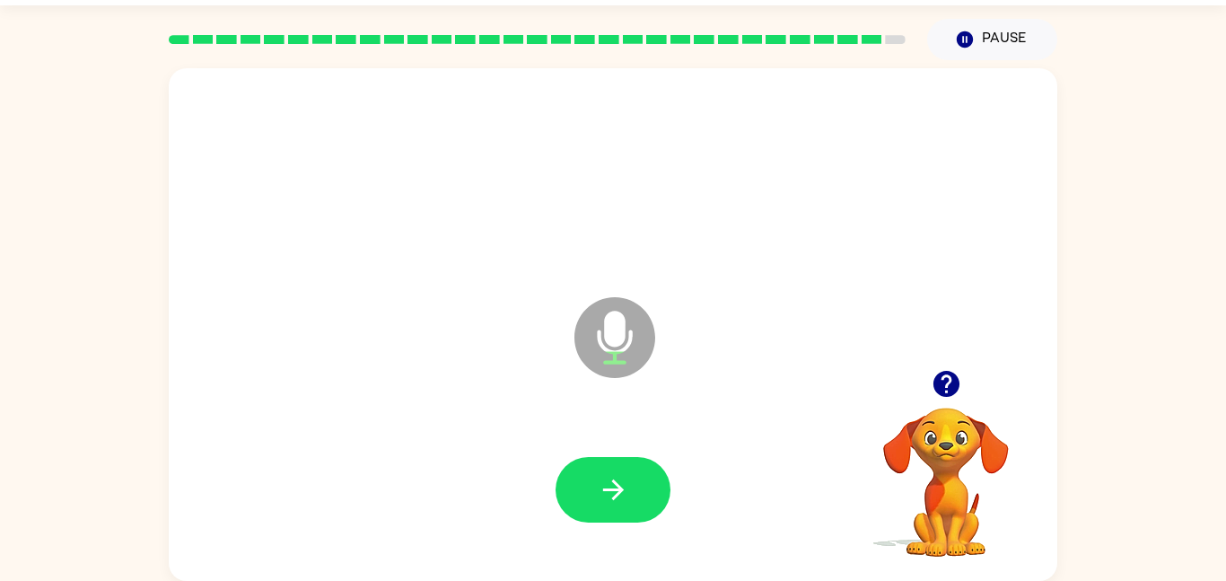
click at [632, 478] on button "button" at bounding box center [613, 490] width 115 height 66
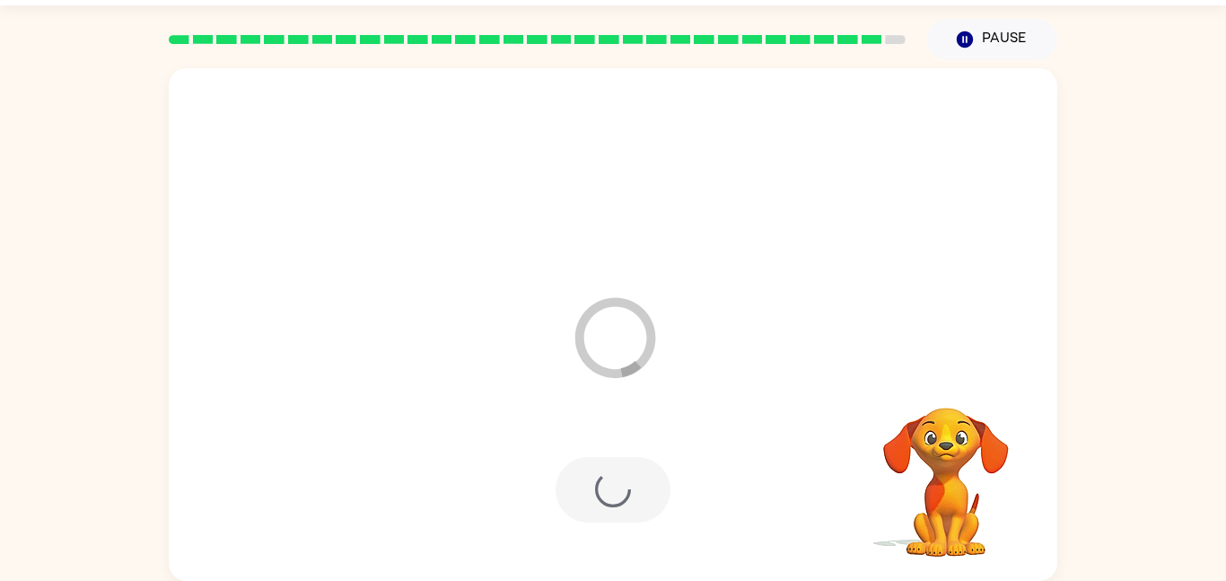
scroll to position [18, 0]
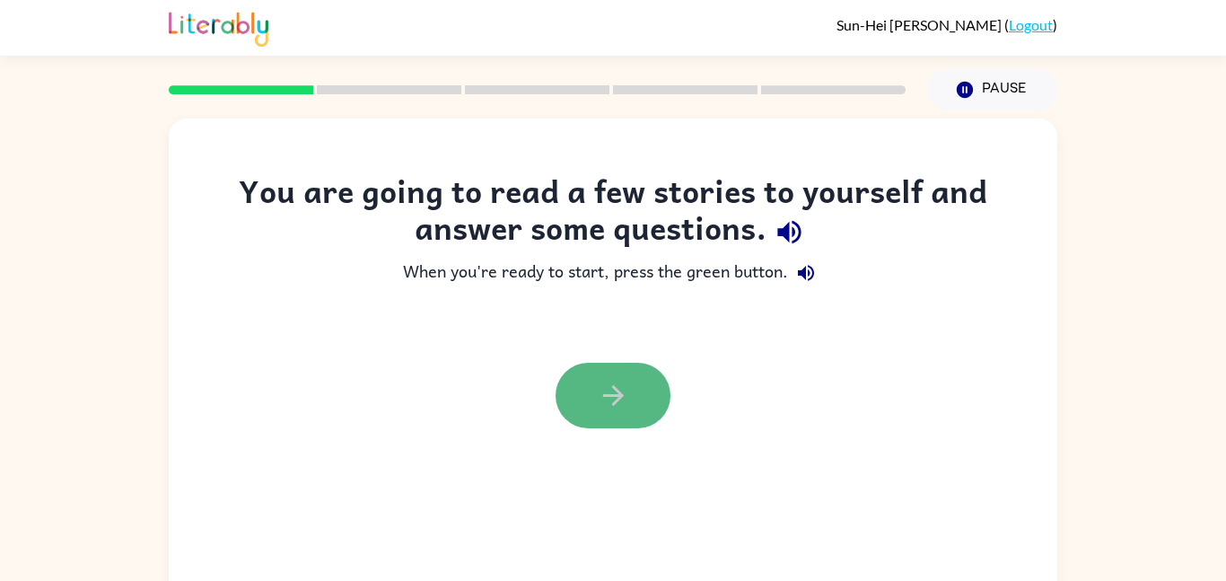
click at [602, 413] on button "button" at bounding box center [613, 396] width 115 height 66
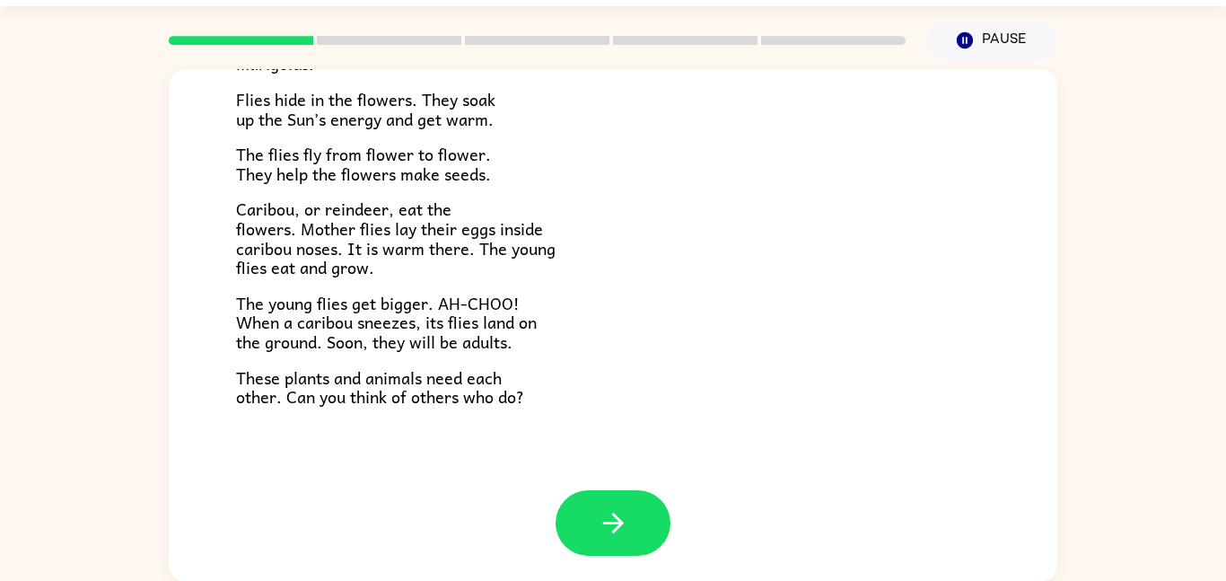
scroll to position [50, 0]
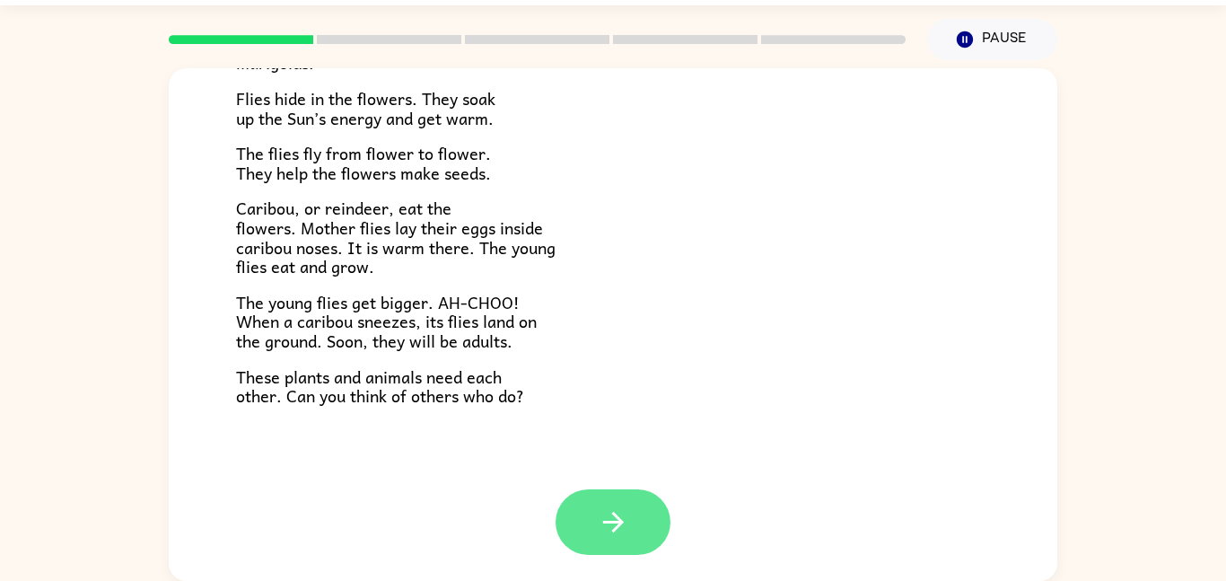
click at [653, 499] on button "button" at bounding box center [613, 522] width 115 height 66
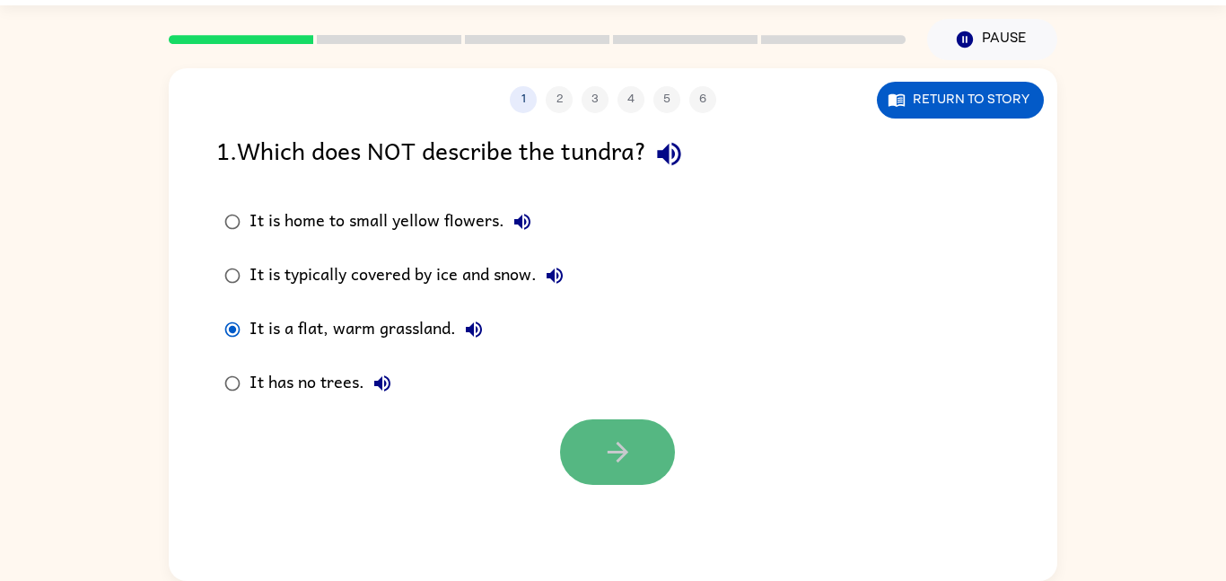
click at [584, 425] on button "button" at bounding box center [617, 452] width 115 height 66
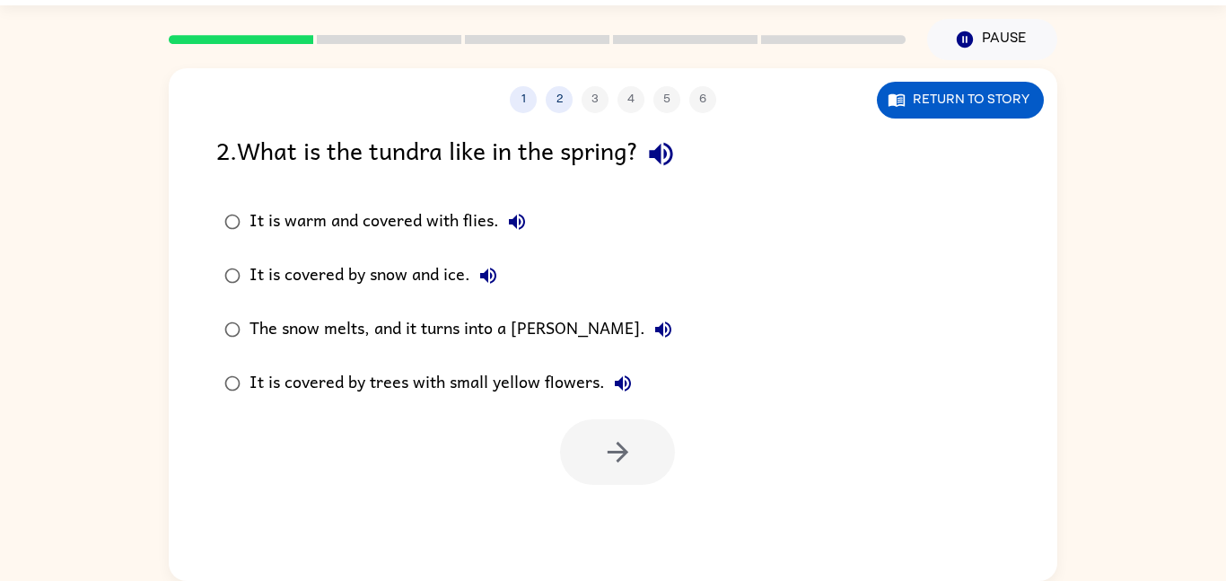
click at [504, 332] on div "The snow melts, and it turns into a marsh." at bounding box center [466, 329] width 432 height 36
click at [618, 466] on icon "button" at bounding box center [617, 451] width 31 height 31
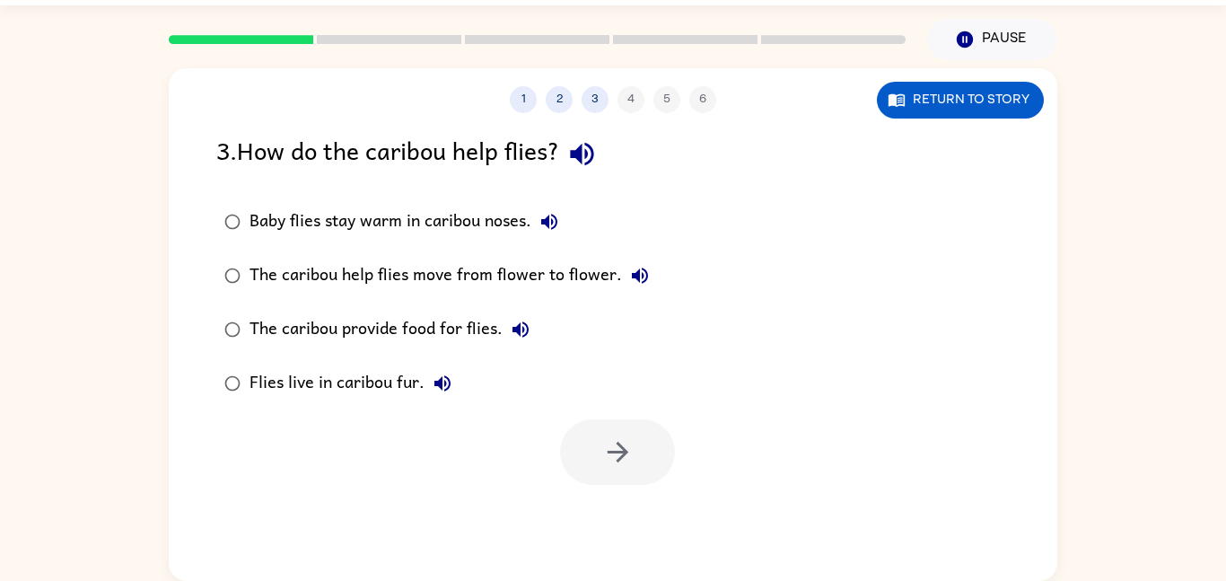
click at [547, 273] on div "The caribou help flies move from flower to flower." at bounding box center [454, 276] width 408 height 36
click at [615, 438] on icon "button" at bounding box center [617, 451] width 31 height 31
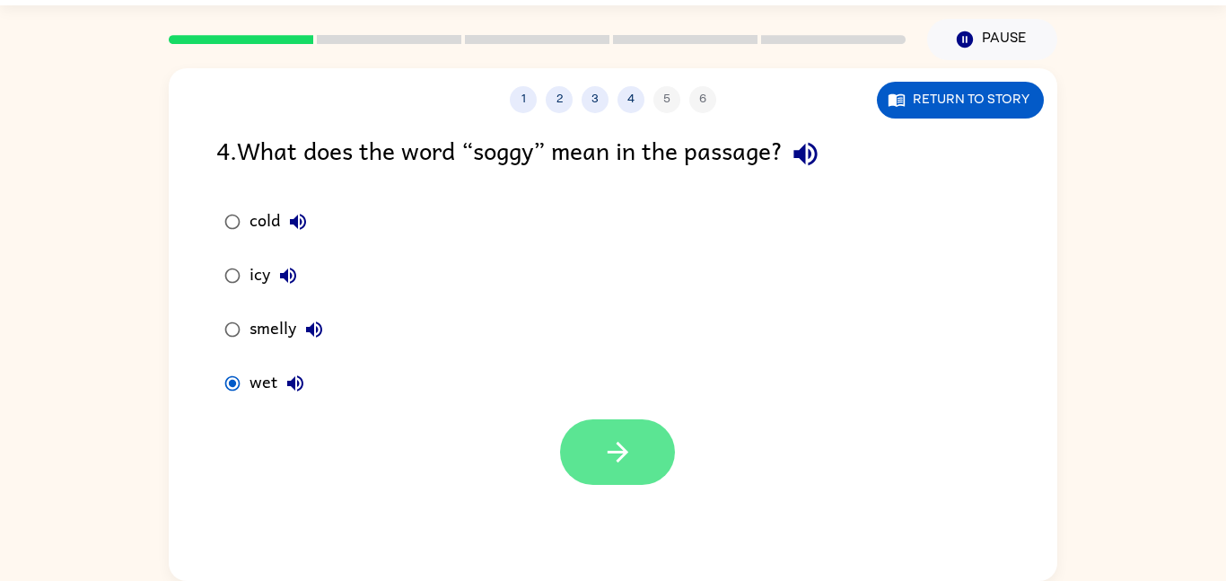
click at [628, 450] on icon "button" at bounding box center [617, 451] width 31 height 31
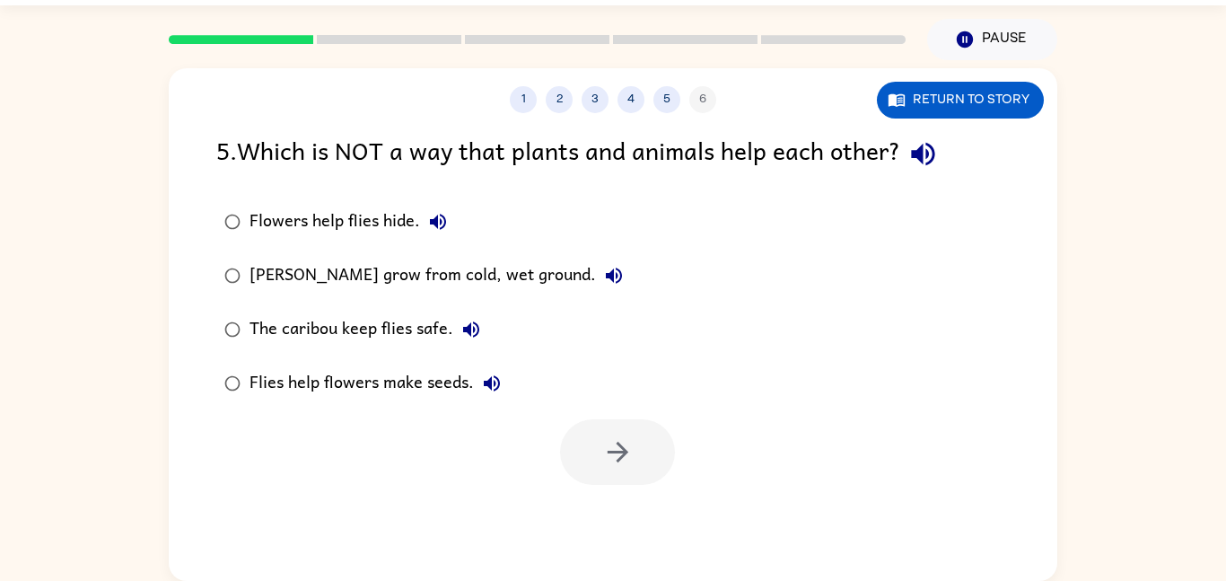
click at [424, 387] on div "Flies help flowers make seeds." at bounding box center [380, 383] width 260 height 36
click at [574, 446] on button "button" at bounding box center [617, 452] width 115 height 66
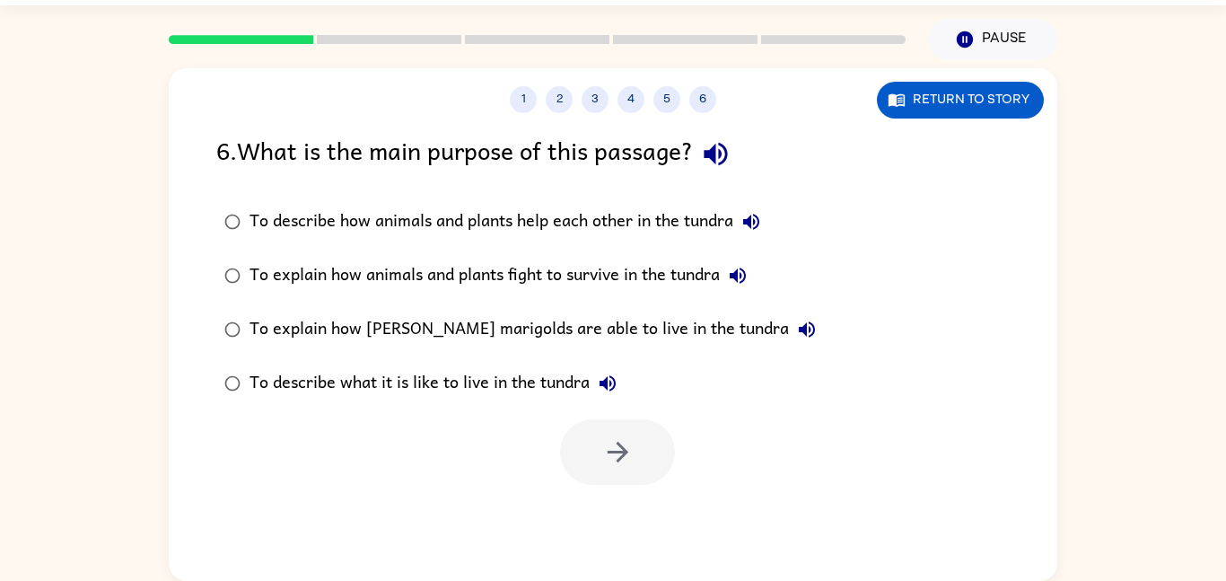
click at [570, 390] on div "To describe what it is like to live in the tundra" at bounding box center [438, 383] width 376 height 36
click at [604, 444] on icon "button" at bounding box center [617, 451] width 31 height 31
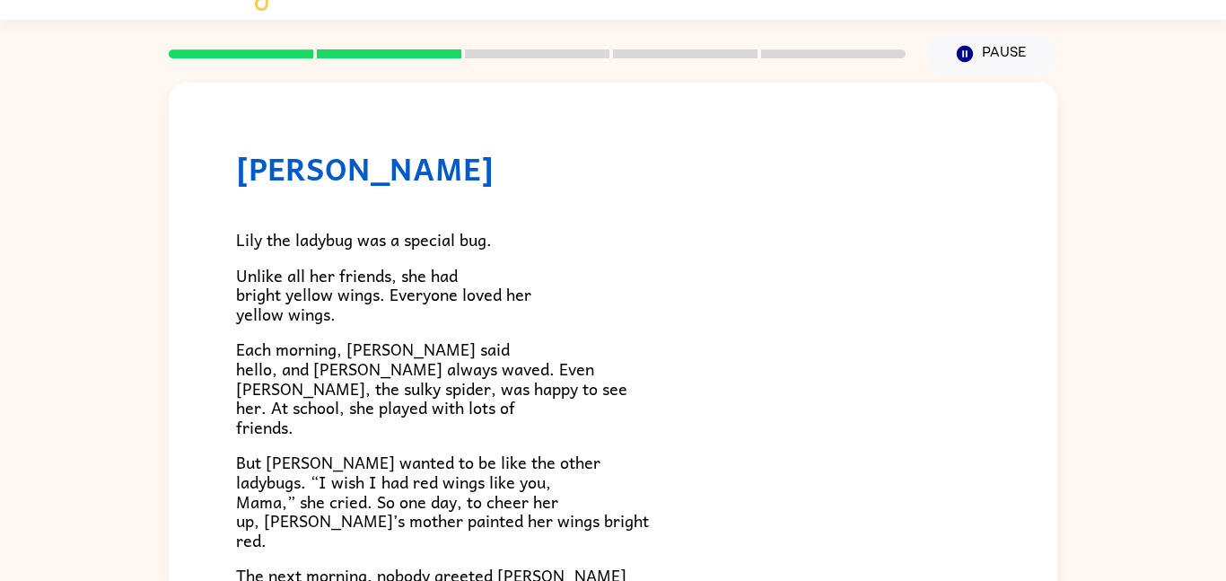
scroll to position [50, 0]
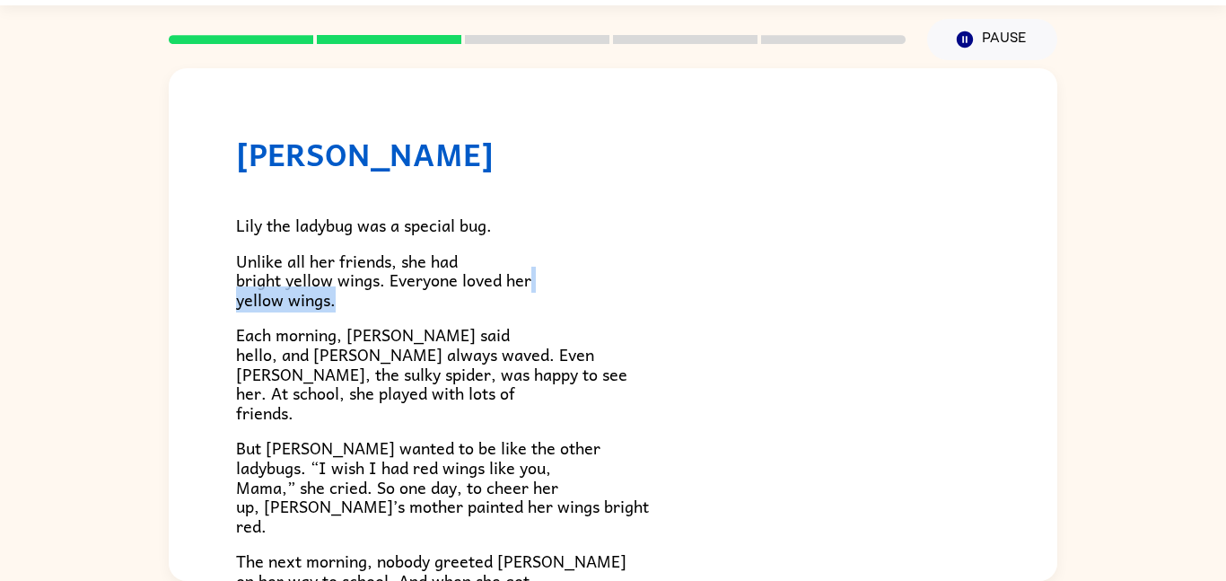
drag, startPoint x: 1214, startPoint y: 276, endPoint x: 1207, endPoint y: 292, distance: 17.7
click at [1207, 292] on div "Lily Ladybug Lily the ladybug was a special bug. Unlike all her friends, she ha…" at bounding box center [613, 320] width 1226 height 521
click at [1040, 294] on div "Lily Ladybug Lily the ladybug was a special bug. Unlike all her friends, she ha…" at bounding box center [613, 529] width 889 height 922
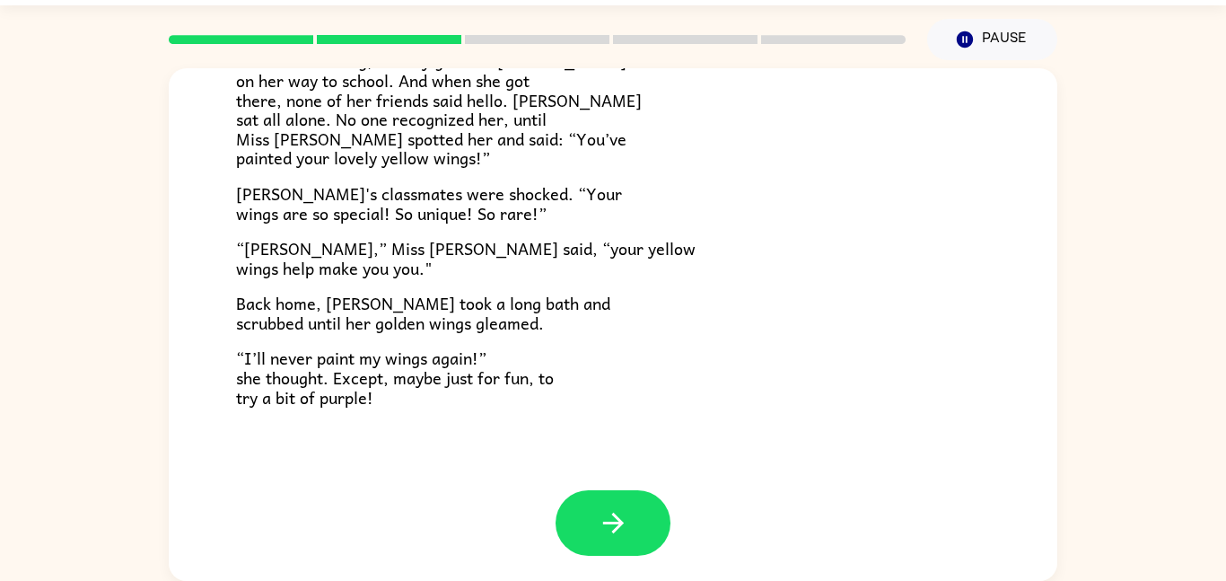
scroll to position [502, 0]
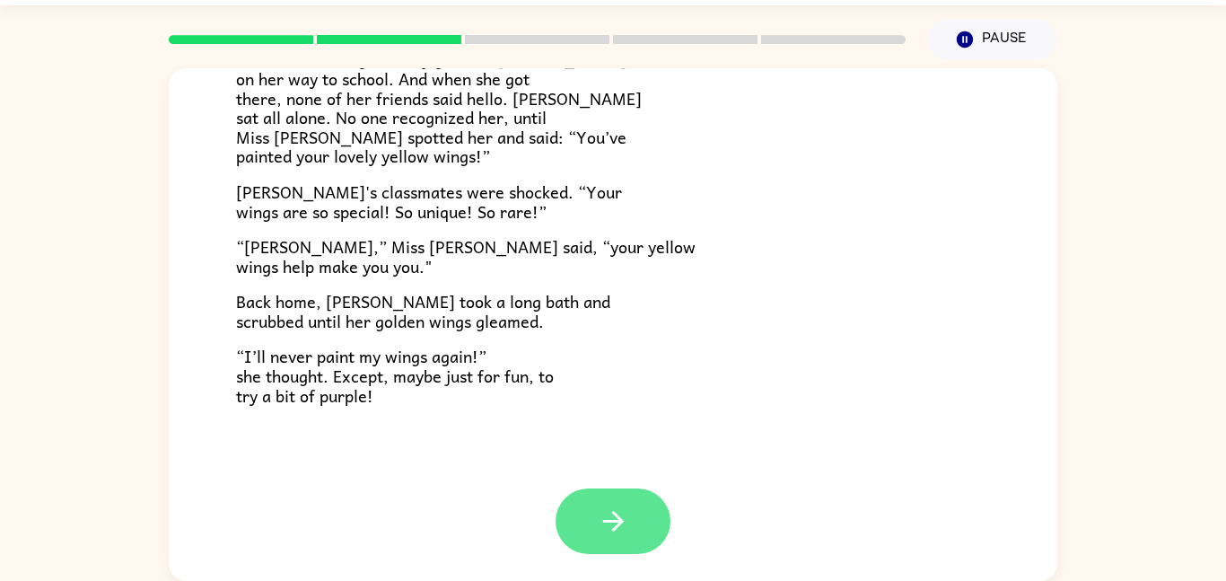
click at [595, 519] on button "button" at bounding box center [613, 521] width 115 height 66
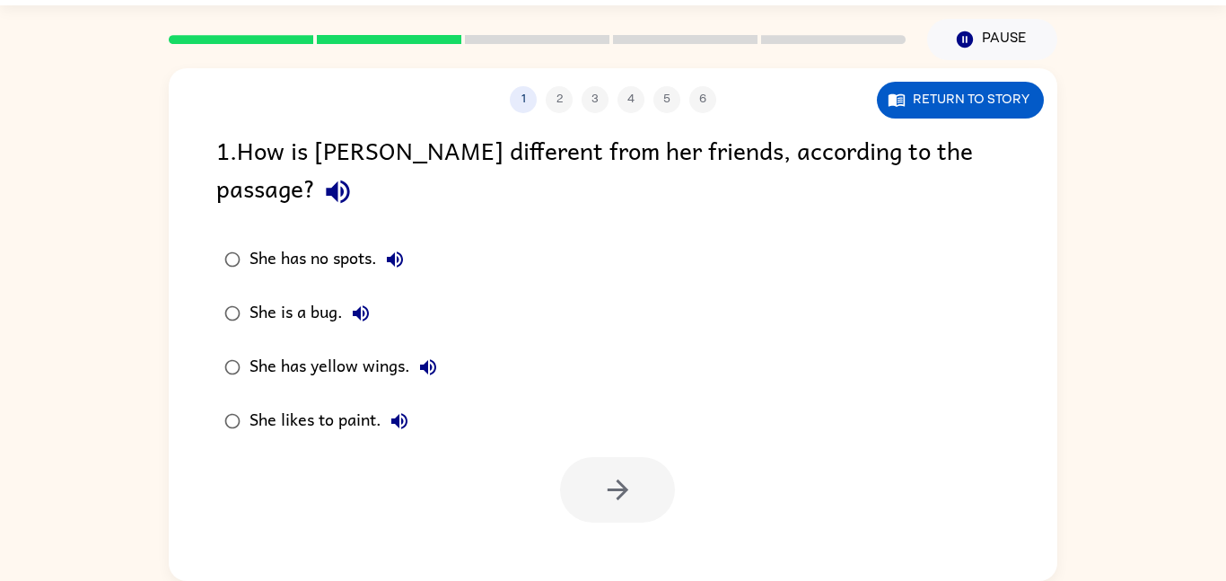
scroll to position [0, 0]
click at [337, 349] on div "She has yellow wings." at bounding box center [348, 367] width 197 height 36
click at [632, 479] on button "button" at bounding box center [617, 490] width 115 height 66
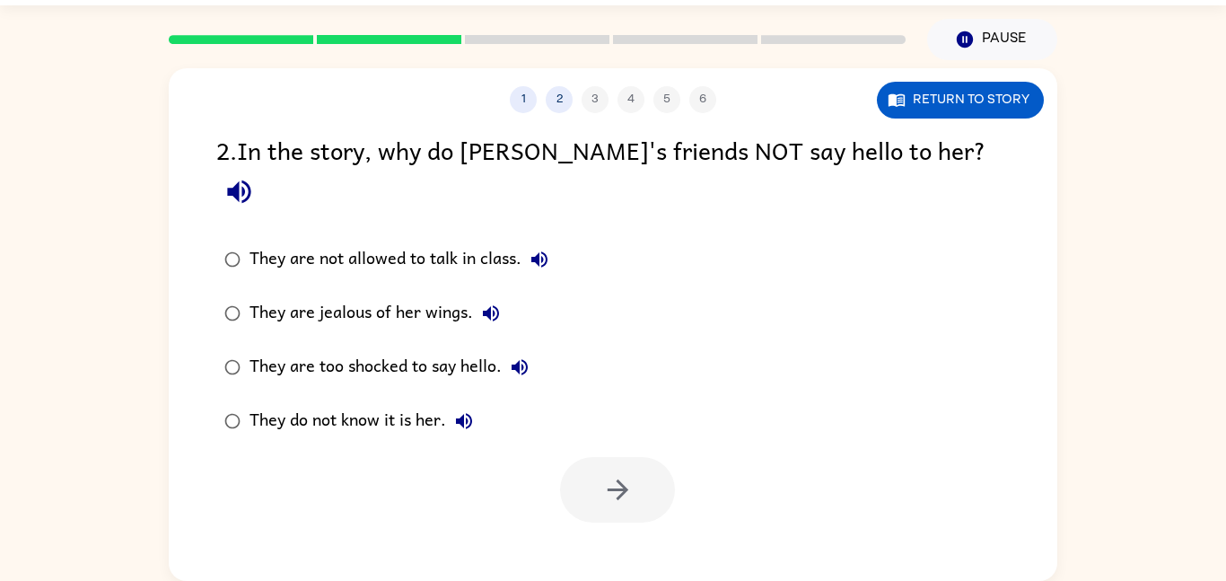
click at [470, 349] on div "They are too shocked to say hello." at bounding box center [394, 367] width 288 height 36
click at [586, 461] on button "button" at bounding box center [617, 490] width 115 height 66
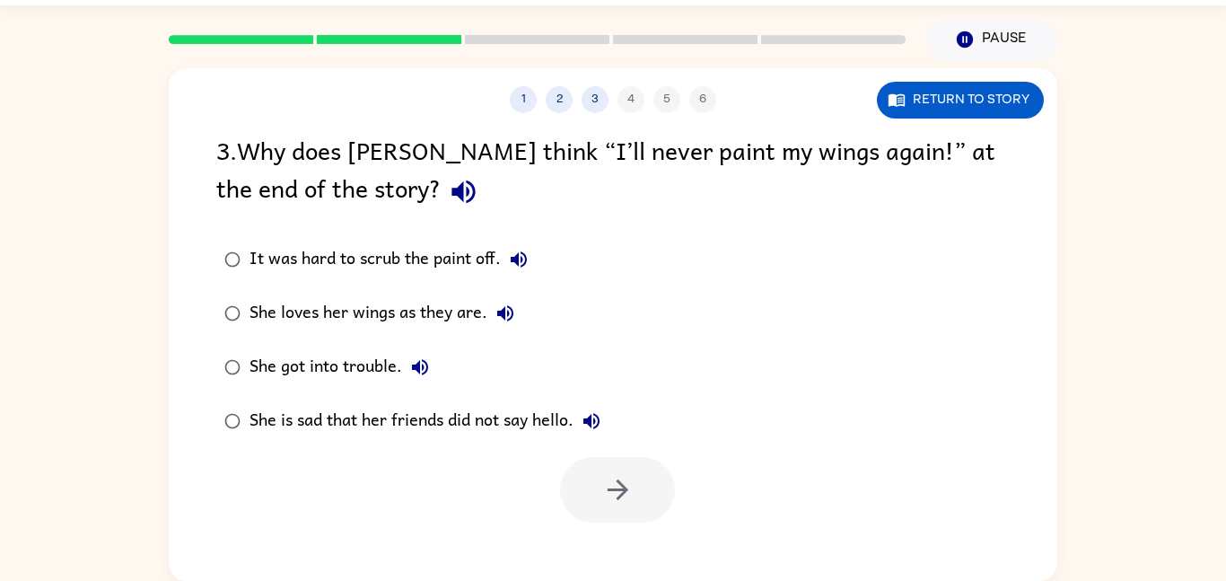
click at [552, 420] on div "She is sad that her friends did not say hello." at bounding box center [430, 421] width 360 height 36
click at [587, 478] on button "button" at bounding box center [617, 490] width 115 height 66
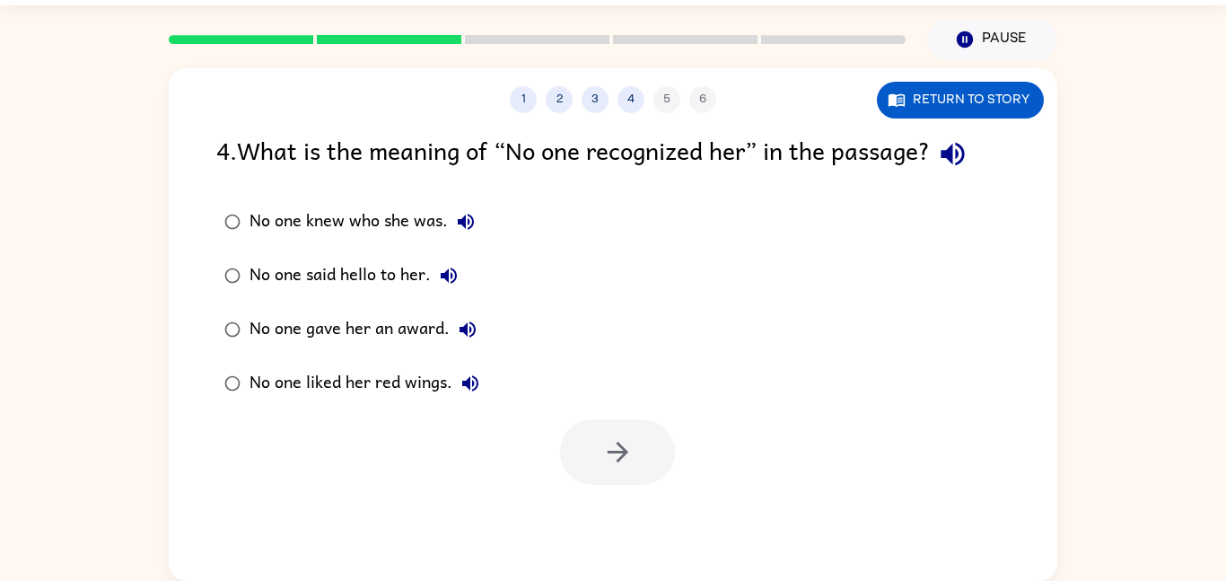
click at [391, 222] on div "No one knew who she was." at bounding box center [367, 222] width 234 height 36
click at [589, 440] on button "button" at bounding box center [617, 452] width 115 height 66
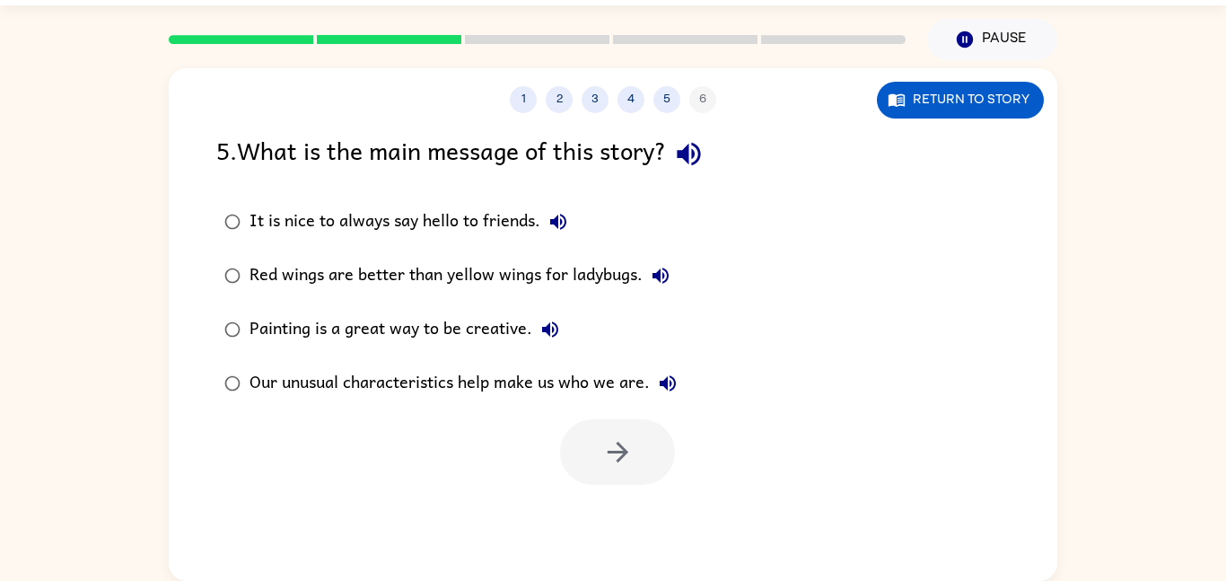
click at [589, 440] on div at bounding box center [617, 452] width 115 height 66
click at [495, 280] on div "Red wings are better than yellow wings for ladybugs." at bounding box center [464, 276] width 429 height 36
click at [496, 376] on div "Our unusual characteristics help make us who we are." at bounding box center [468, 383] width 436 height 36
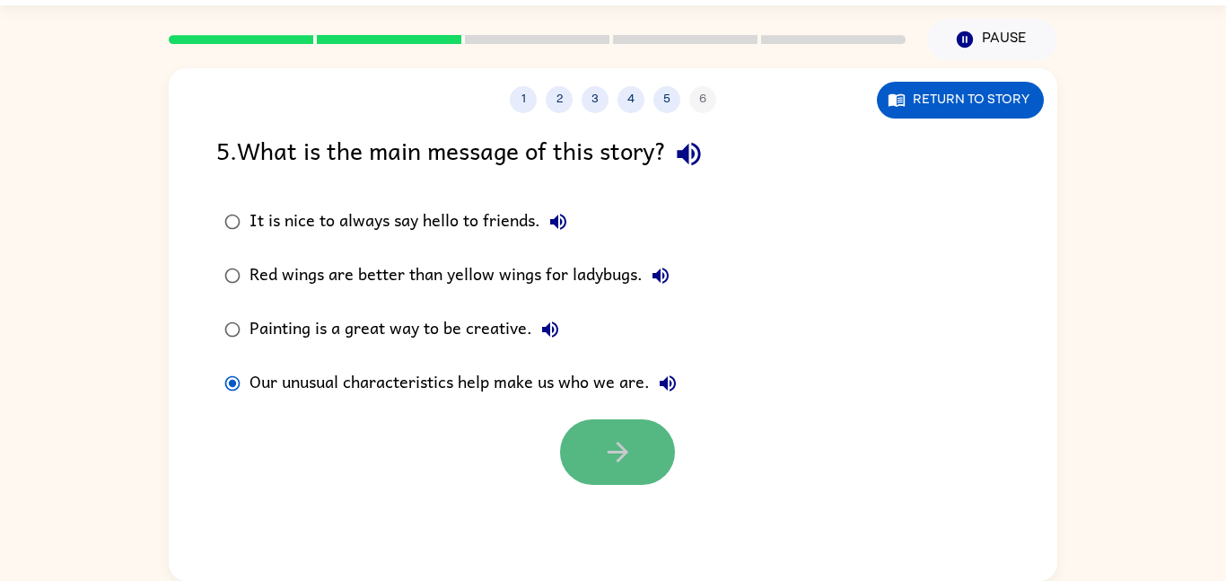
click at [609, 432] on button "button" at bounding box center [617, 452] width 115 height 66
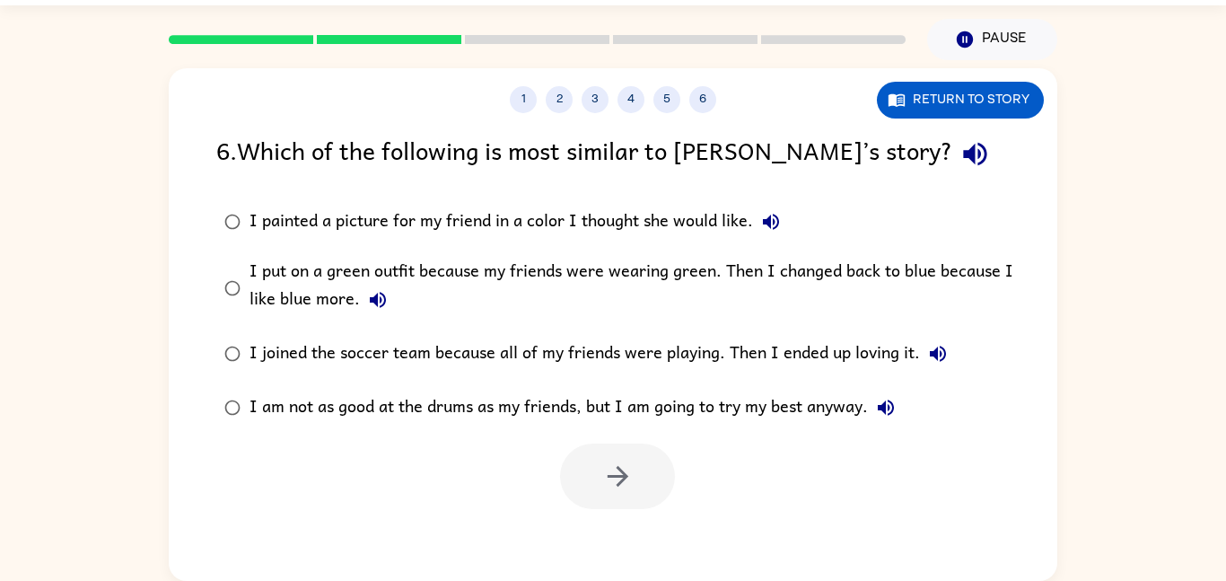
click at [599, 402] on div "I am not as good at the drums as my friends, but I am going to try my best anyw…" at bounding box center [577, 408] width 654 height 36
click at [615, 461] on icon "button" at bounding box center [617, 475] width 31 height 31
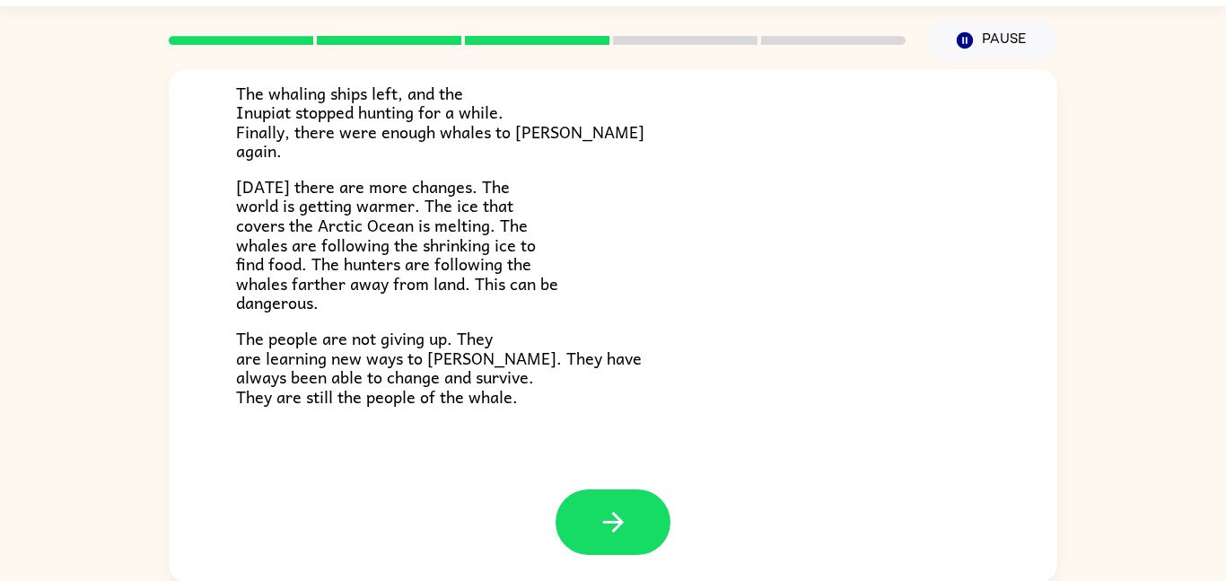
scroll to position [50, 0]
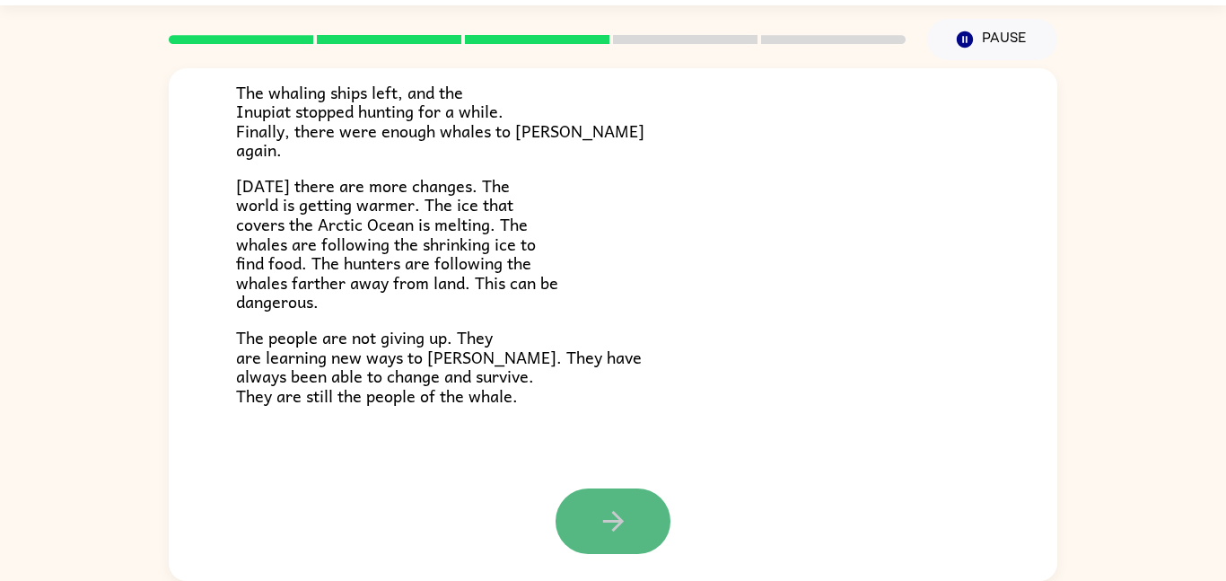
click at [617, 516] on icon "button" at bounding box center [612, 521] width 21 height 21
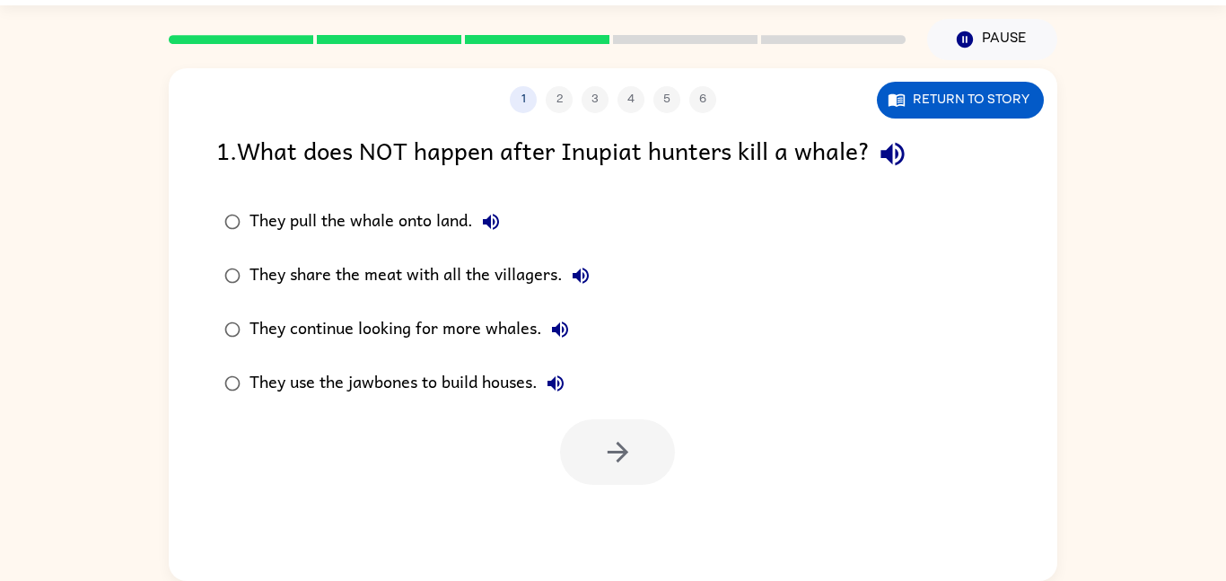
click at [517, 336] on div "They continue looking for more whales." at bounding box center [414, 329] width 329 height 36
click at [621, 453] on icon "button" at bounding box center [617, 452] width 21 height 21
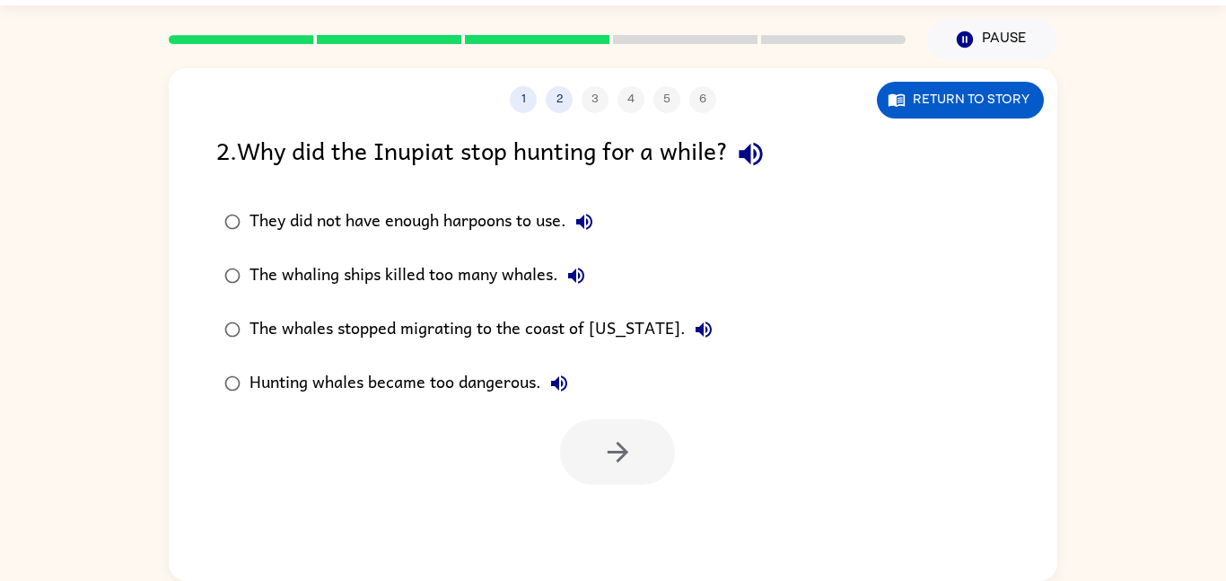
click at [513, 271] on div "The whaling ships killed too many whales." at bounding box center [422, 276] width 345 height 36
click at [586, 449] on button "button" at bounding box center [617, 452] width 115 height 66
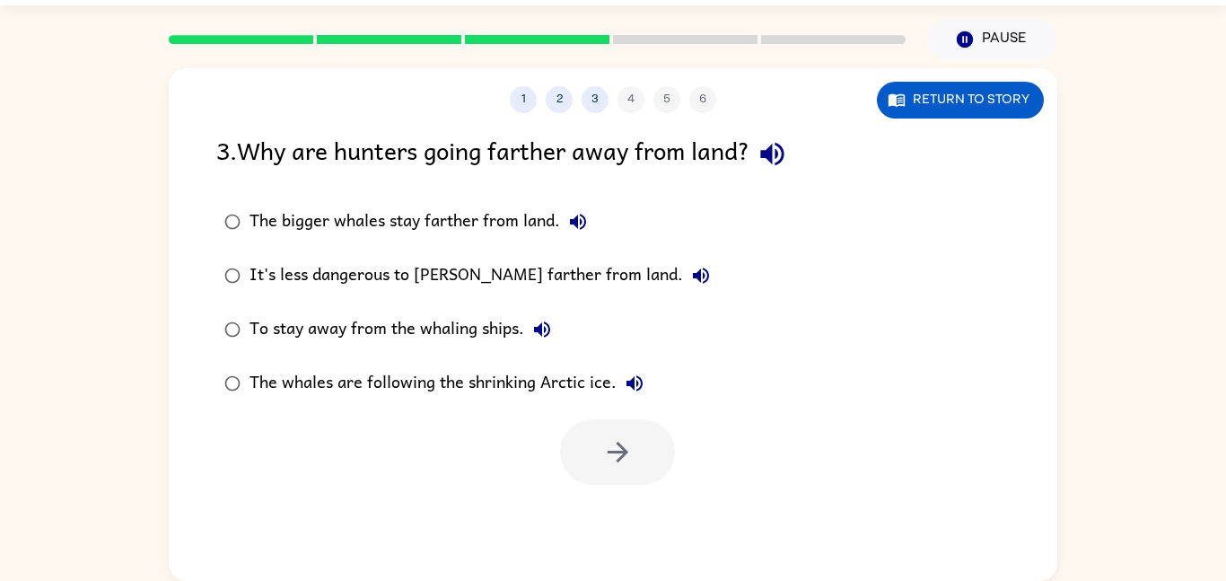
click at [546, 368] on div "The whales are following the shrinking Arctic ice." at bounding box center [451, 383] width 403 height 36
click at [590, 427] on button "button" at bounding box center [617, 452] width 115 height 66
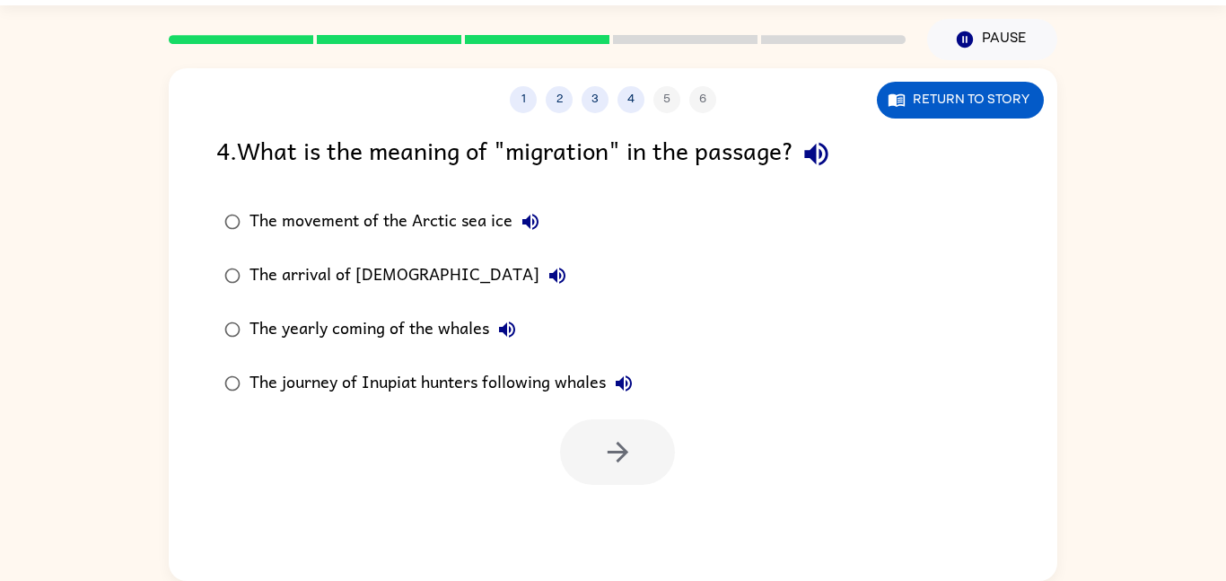
click at [550, 387] on div "The journey of Inupiat hunters following whales" at bounding box center [446, 383] width 392 height 36
click at [598, 445] on button "button" at bounding box center [617, 452] width 115 height 66
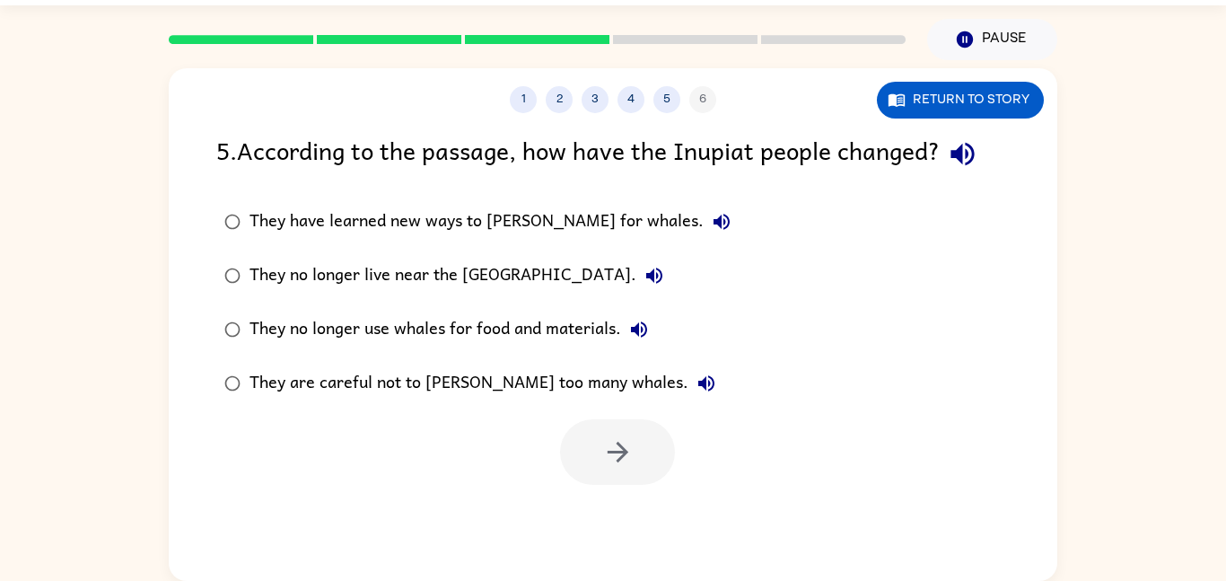
click at [445, 378] on div "They are careful not to hunt too many whales." at bounding box center [487, 383] width 475 height 36
click at [595, 447] on button "button" at bounding box center [617, 452] width 115 height 66
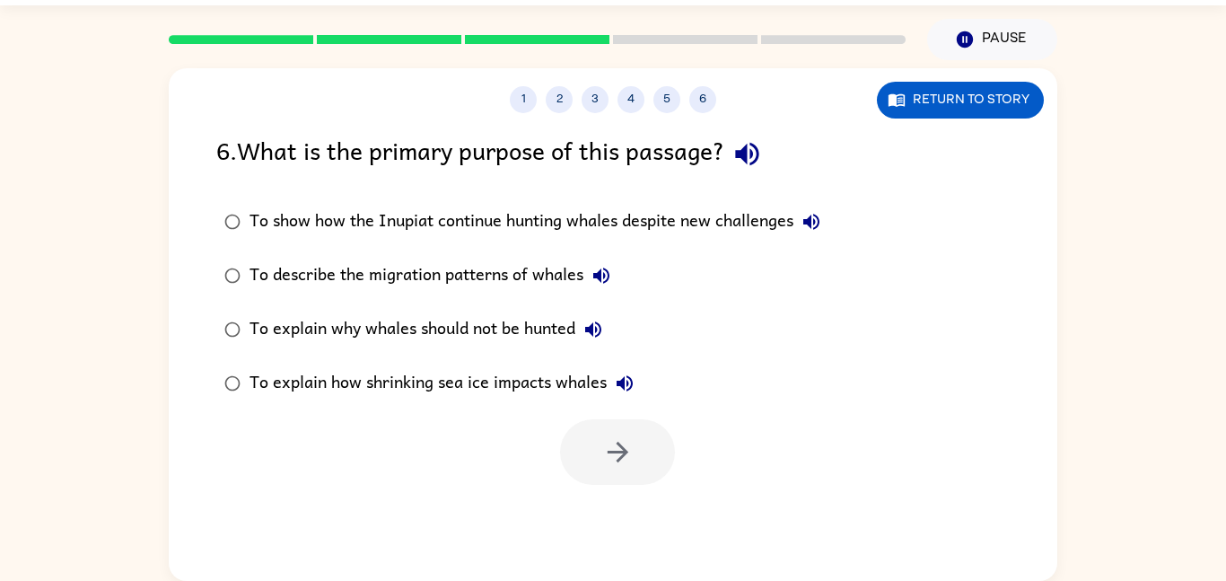
click at [427, 285] on div "To describe the migration patterns of whales" at bounding box center [435, 276] width 370 height 36
click at [582, 432] on button "button" at bounding box center [617, 452] width 115 height 66
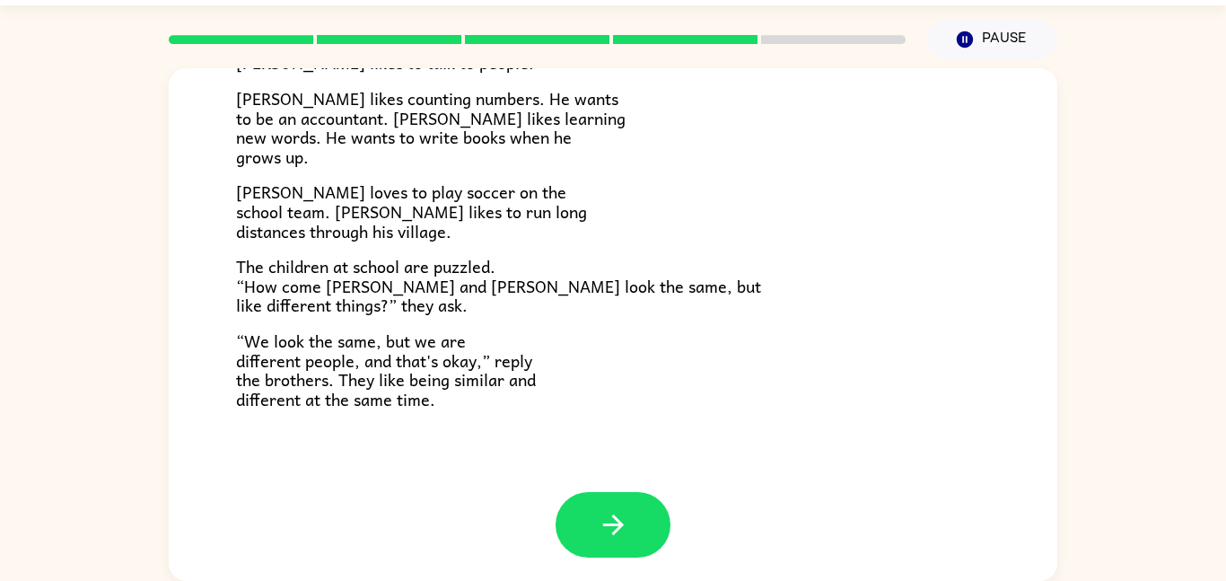
scroll to position [389, 0]
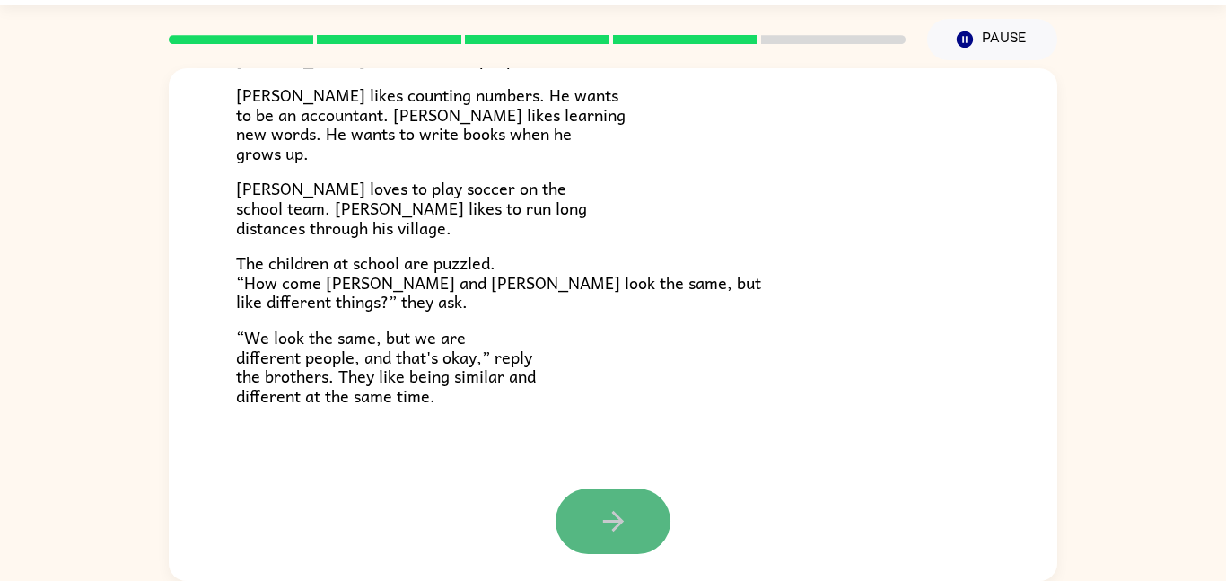
click at [633, 537] on button "button" at bounding box center [613, 521] width 115 height 66
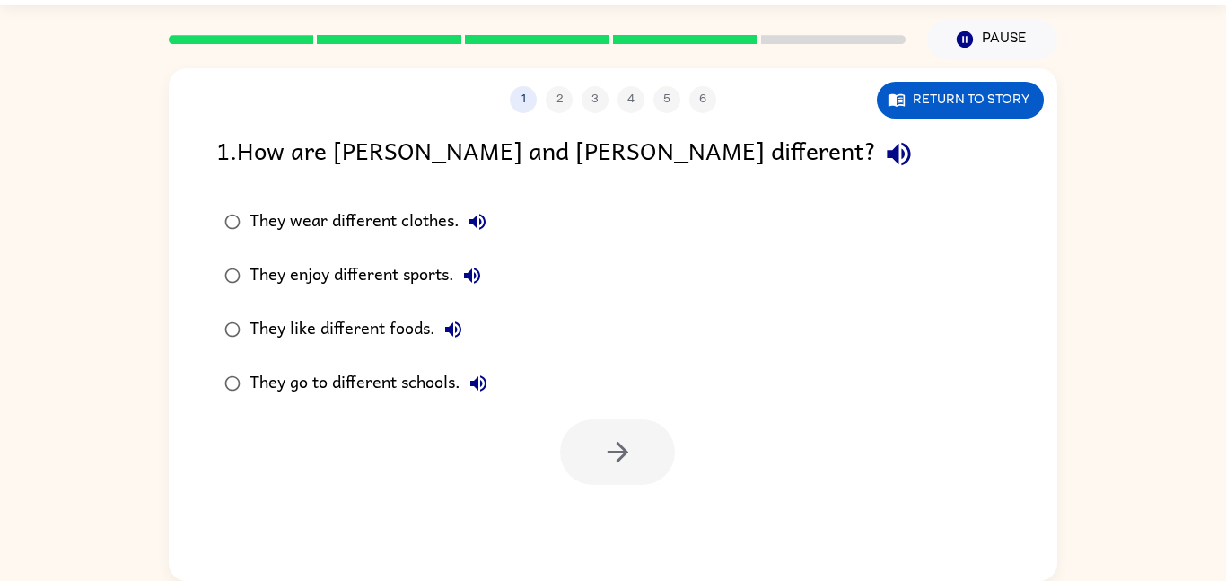
click at [362, 281] on div "They enjoy different sports." at bounding box center [370, 276] width 241 height 36
click at [583, 459] on button "button" at bounding box center [617, 452] width 115 height 66
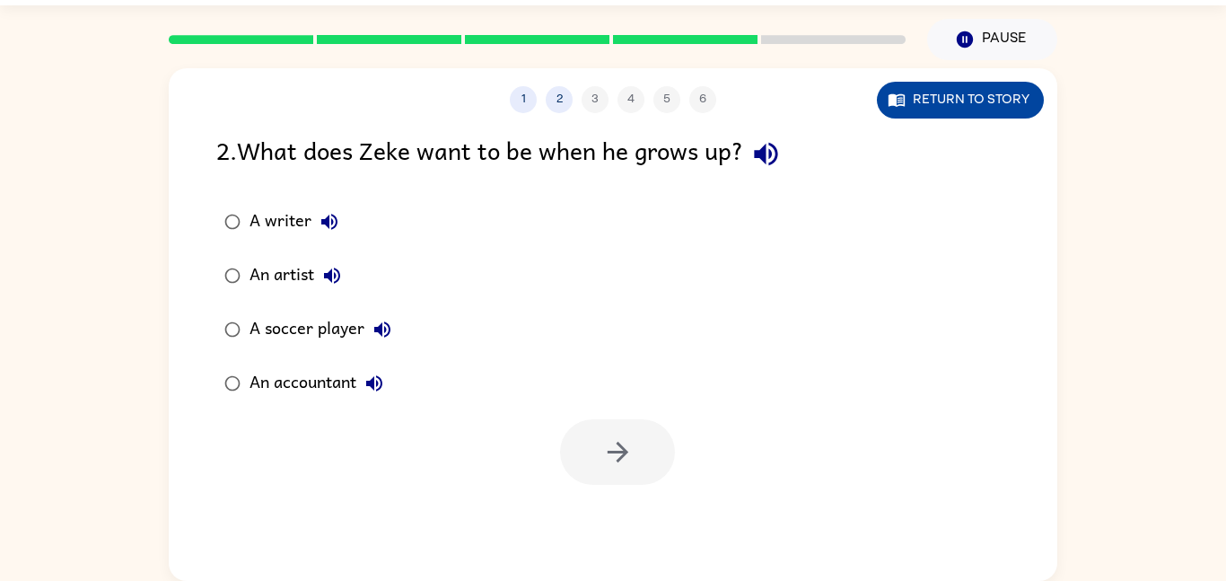
click at [959, 92] on button "Return to story" at bounding box center [960, 100] width 167 height 37
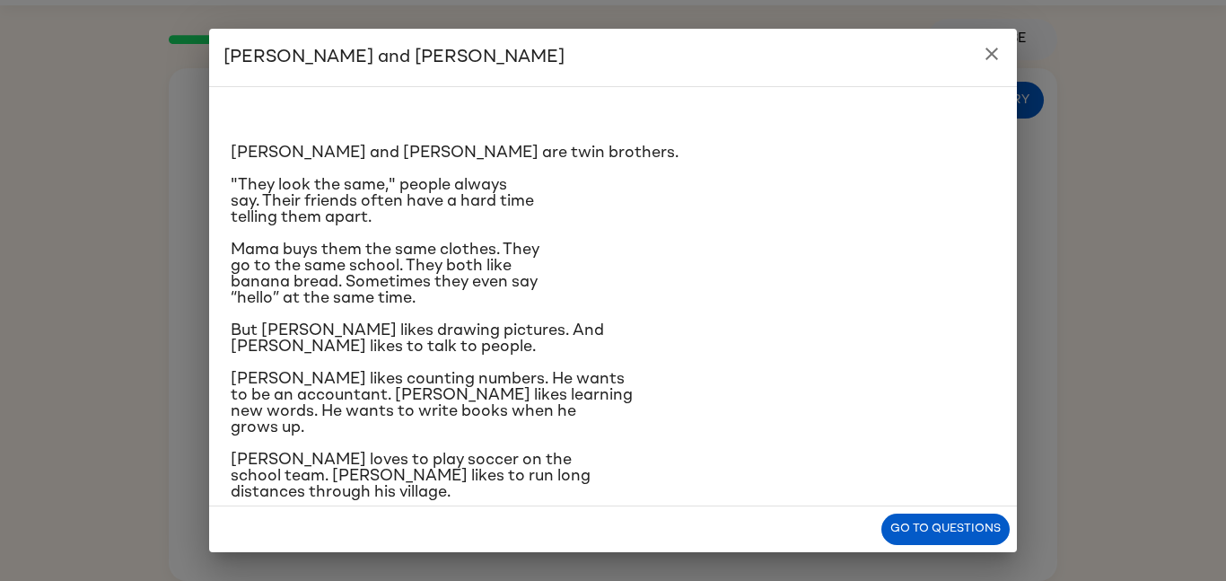
drag, startPoint x: 1002, startPoint y: 99, endPoint x: 881, endPoint y: 102, distance: 120.3
click at [881, 102] on div "Zane and Zeke are twin brothers. "They look the same," people always say. Their…" at bounding box center [613, 296] width 808 height 420
click at [990, 52] on icon "close" at bounding box center [992, 54] width 13 height 13
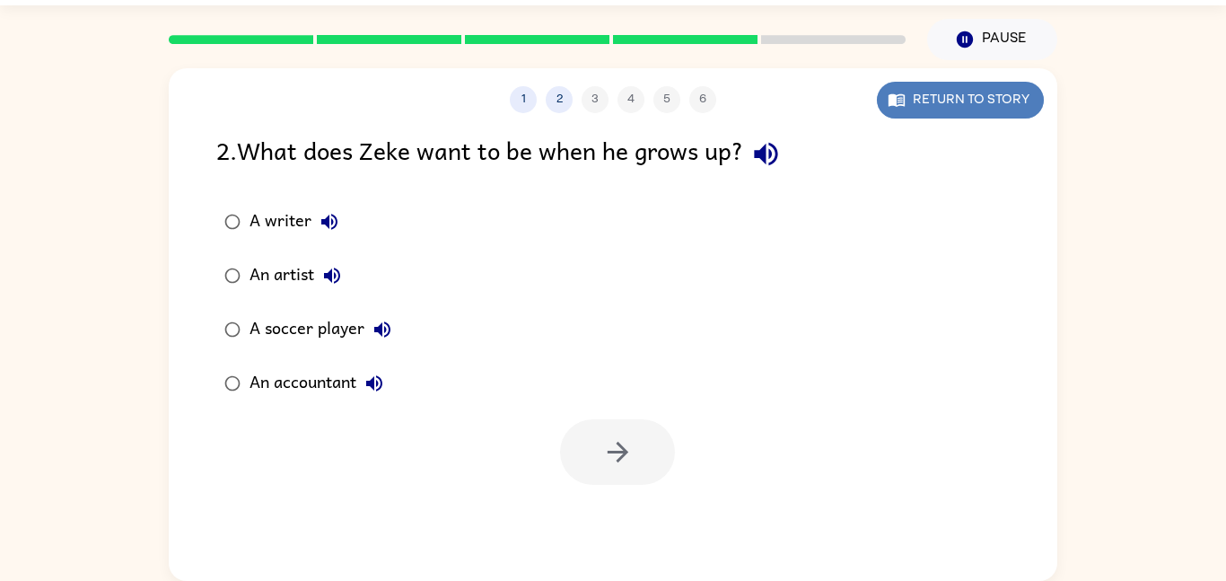
click at [972, 83] on button "Return to story" at bounding box center [960, 100] width 167 height 37
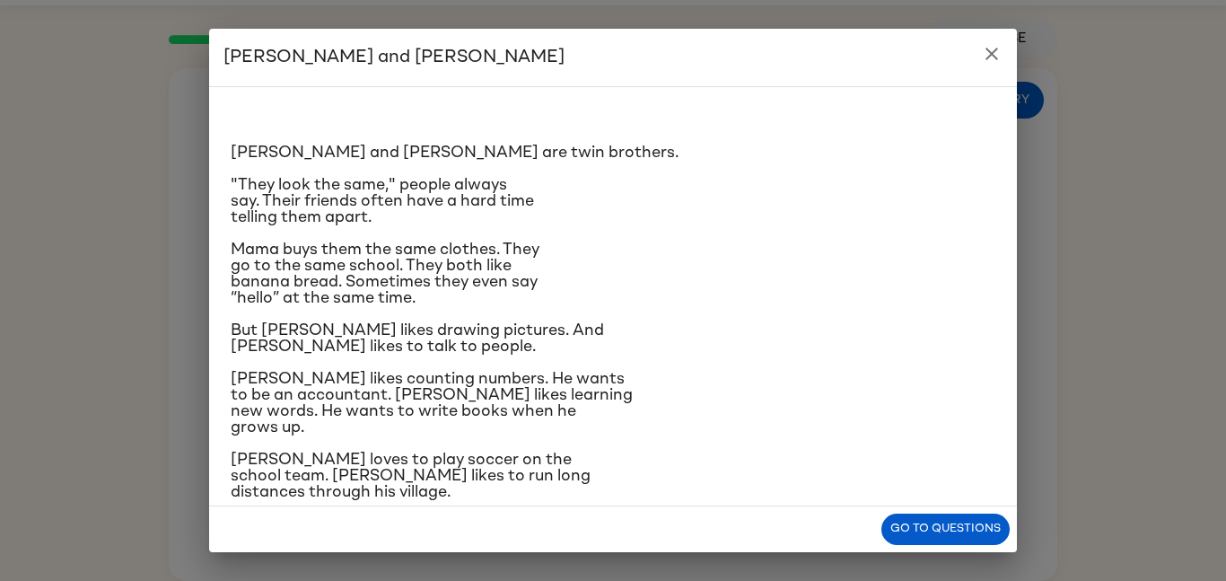
click at [985, 61] on icon "close" at bounding box center [992, 54] width 22 height 22
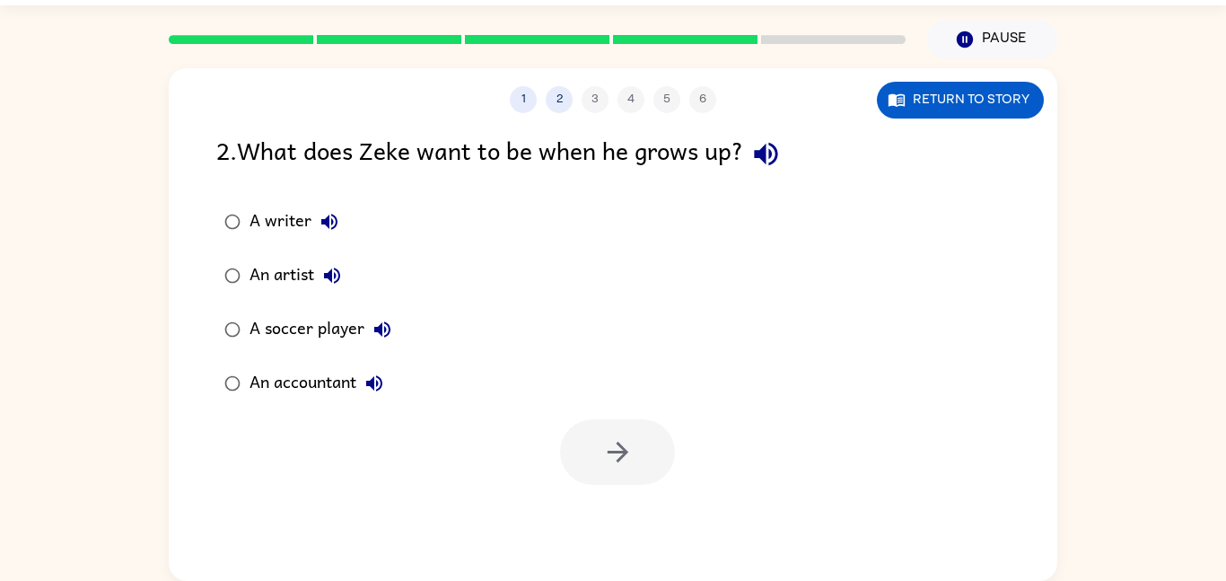
click at [307, 216] on div "A writer" at bounding box center [299, 222] width 98 height 36
click at [592, 450] on button "button" at bounding box center [617, 452] width 115 height 66
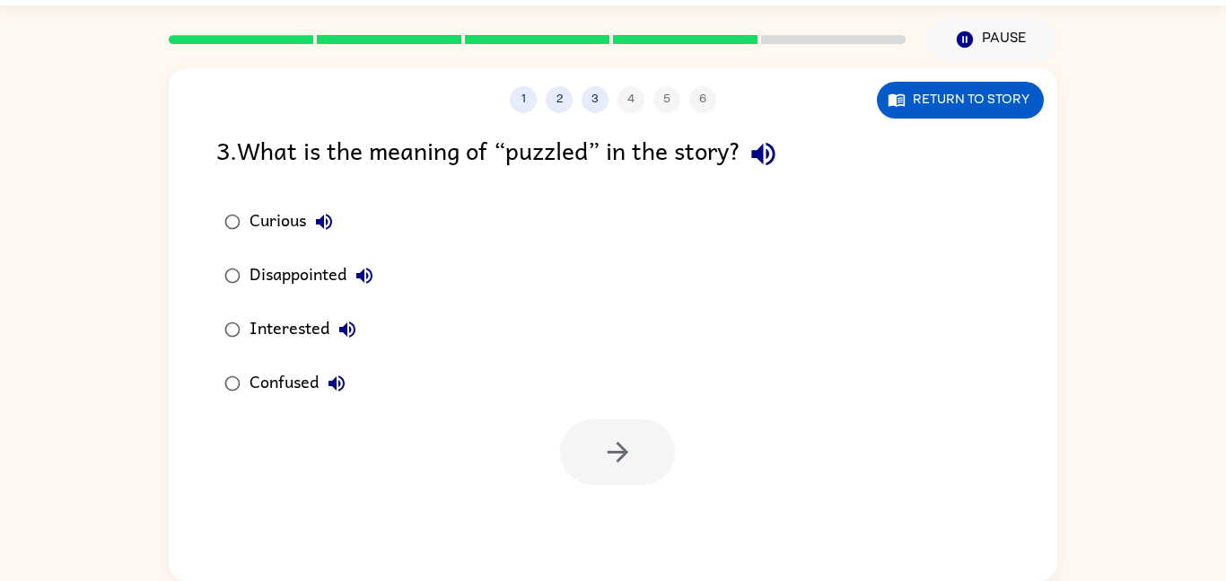
click at [302, 233] on div "Curious" at bounding box center [296, 222] width 92 height 36
click at [308, 380] on div "Confused" at bounding box center [302, 383] width 105 height 36
click at [611, 467] on icon "button" at bounding box center [617, 451] width 31 height 31
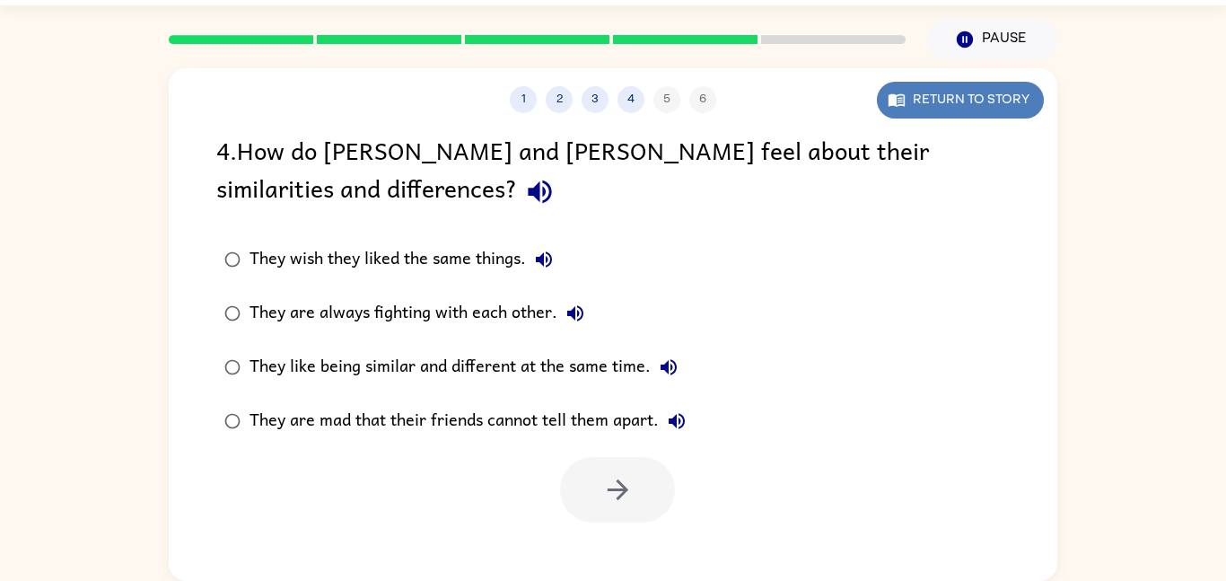
click at [926, 96] on button "Return to story" at bounding box center [960, 100] width 167 height 37
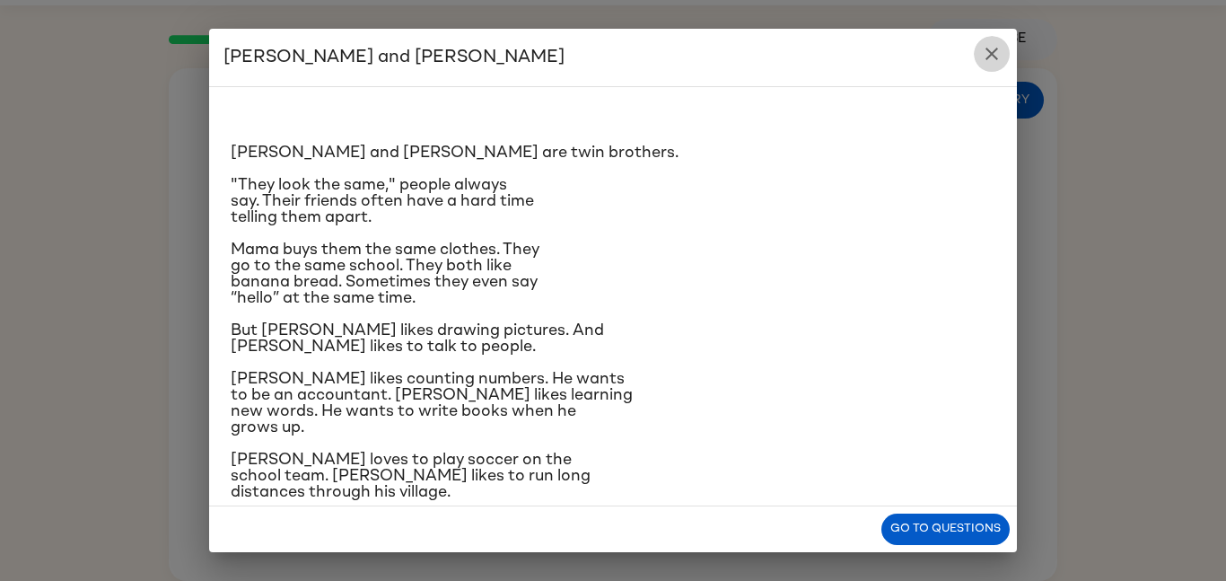
click at [1000, 47] on icon "close" at bounding box center [992, 54] width 22 height 22
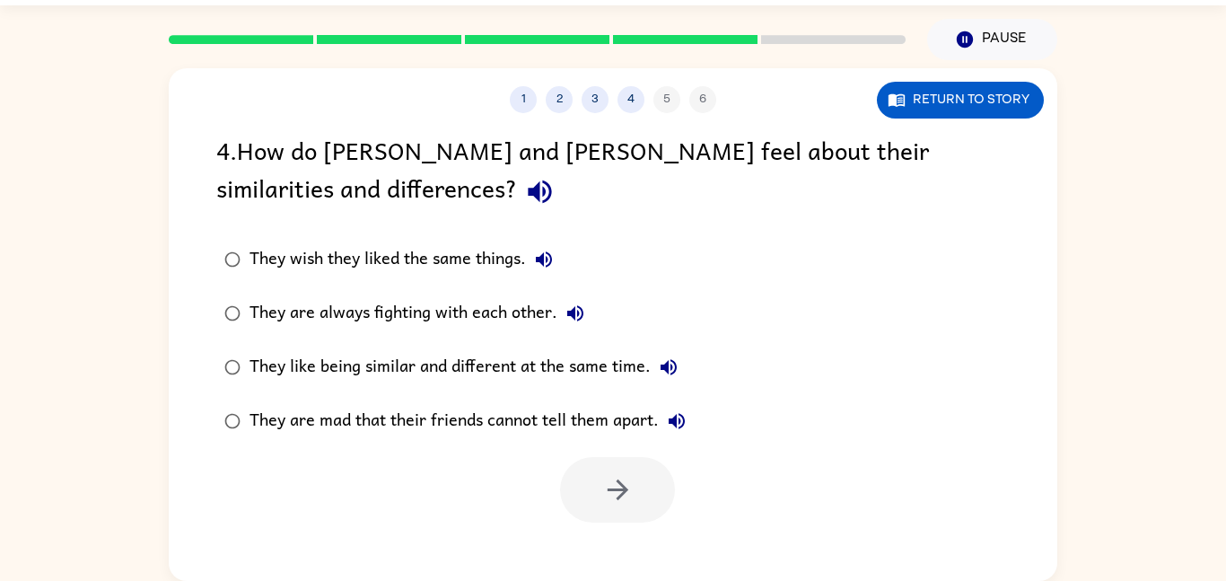
click at [610, 371] on div "They like being similar and different at the same time." at bounding box center [468, 367] width 437 height 36
click at [616, 459] on button "button" at bounding box center [617, 490] width 115 height 66
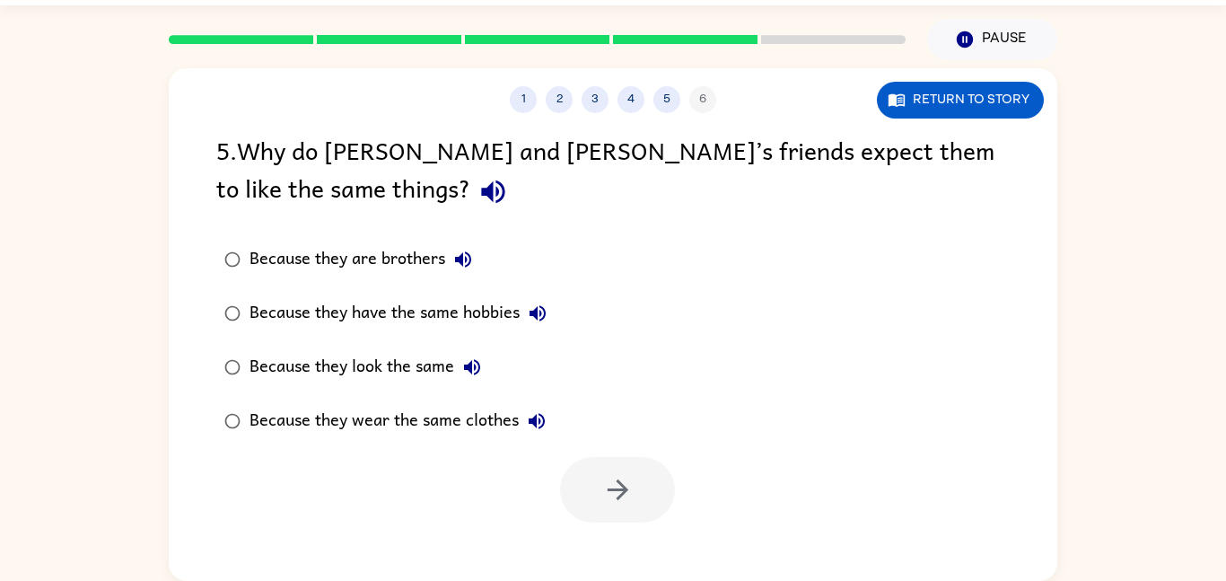
click at [468, 315] on div "Because they have the same hobbies" at bounding box center [403, 313] width 306 height 36
click at [616, 457] on button "button" at bounding box center [617, 490] width 115 height 66
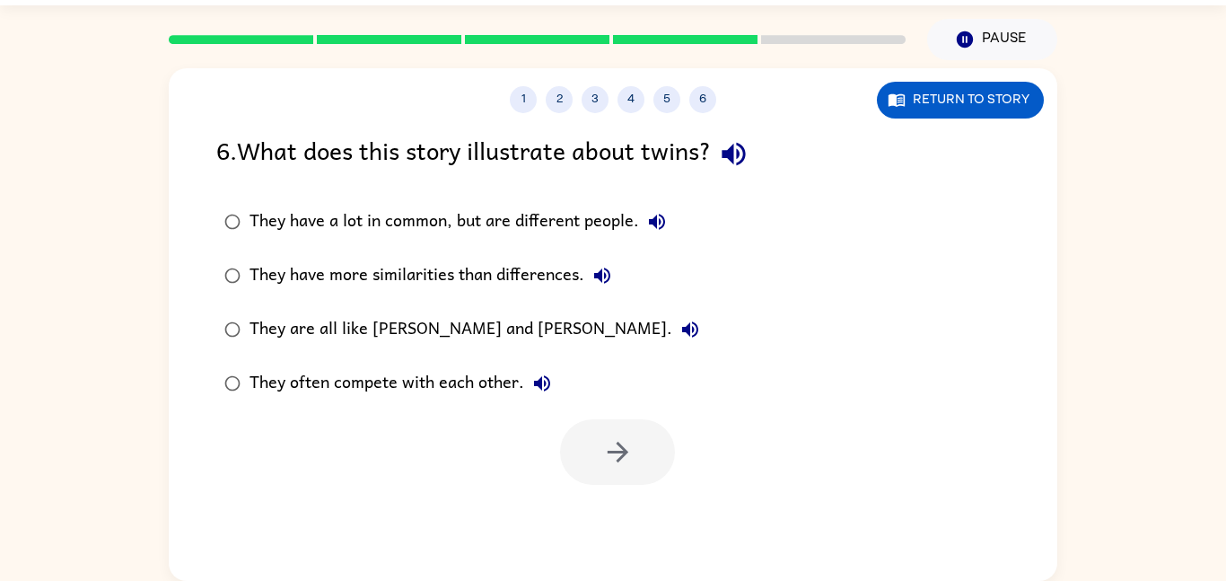
click at [538, 221] on div "They have a lot in common, but are different people." at bounding box center [462, 222] width 425 height 36
click at [602, 443] on icon "button" at bounding box center [617, 451] width 31 height 31
